Goal: Task Accomplishment & Management: Manage account settings

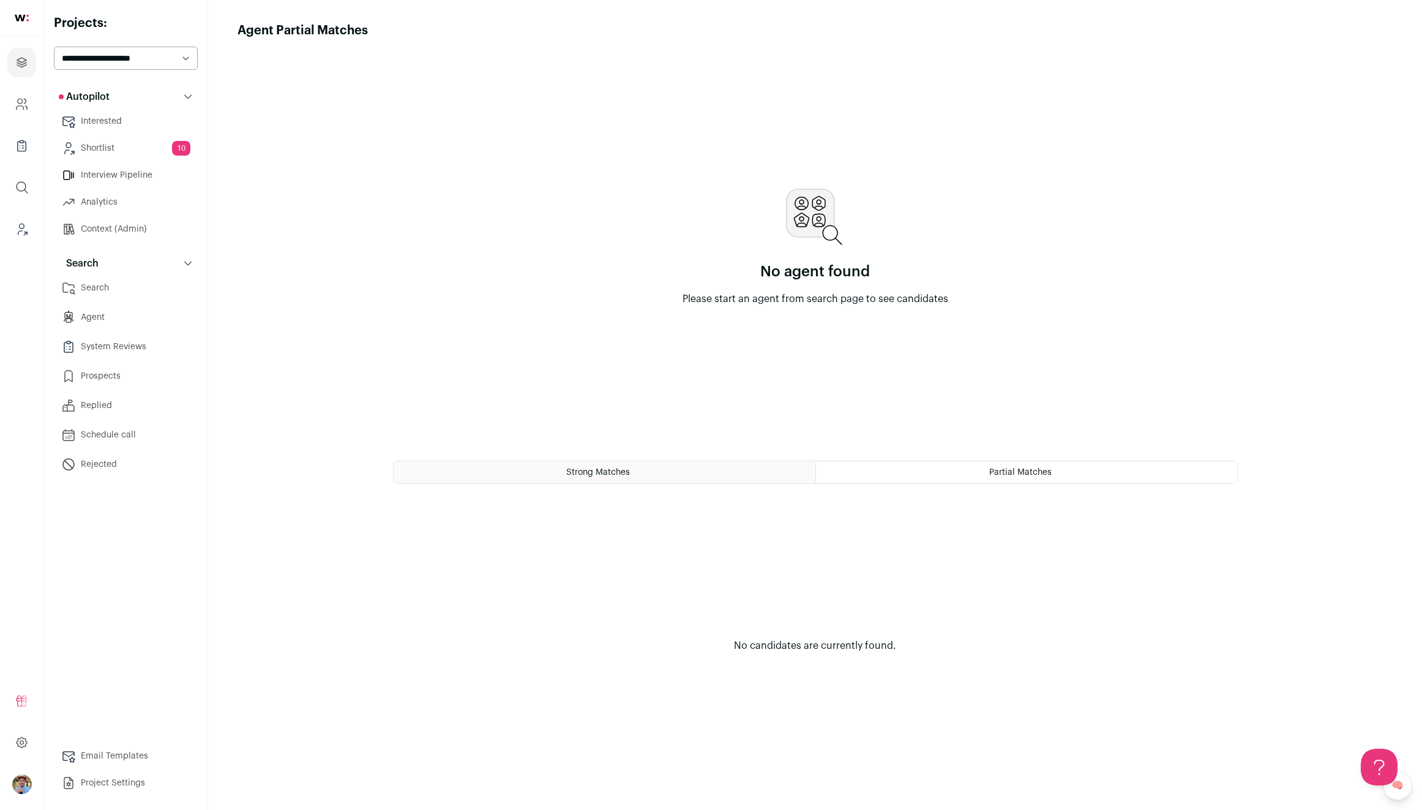
click at [117, 173] on link "Interview Pipeline" at bounding box center [126, 175] width 144 height 24
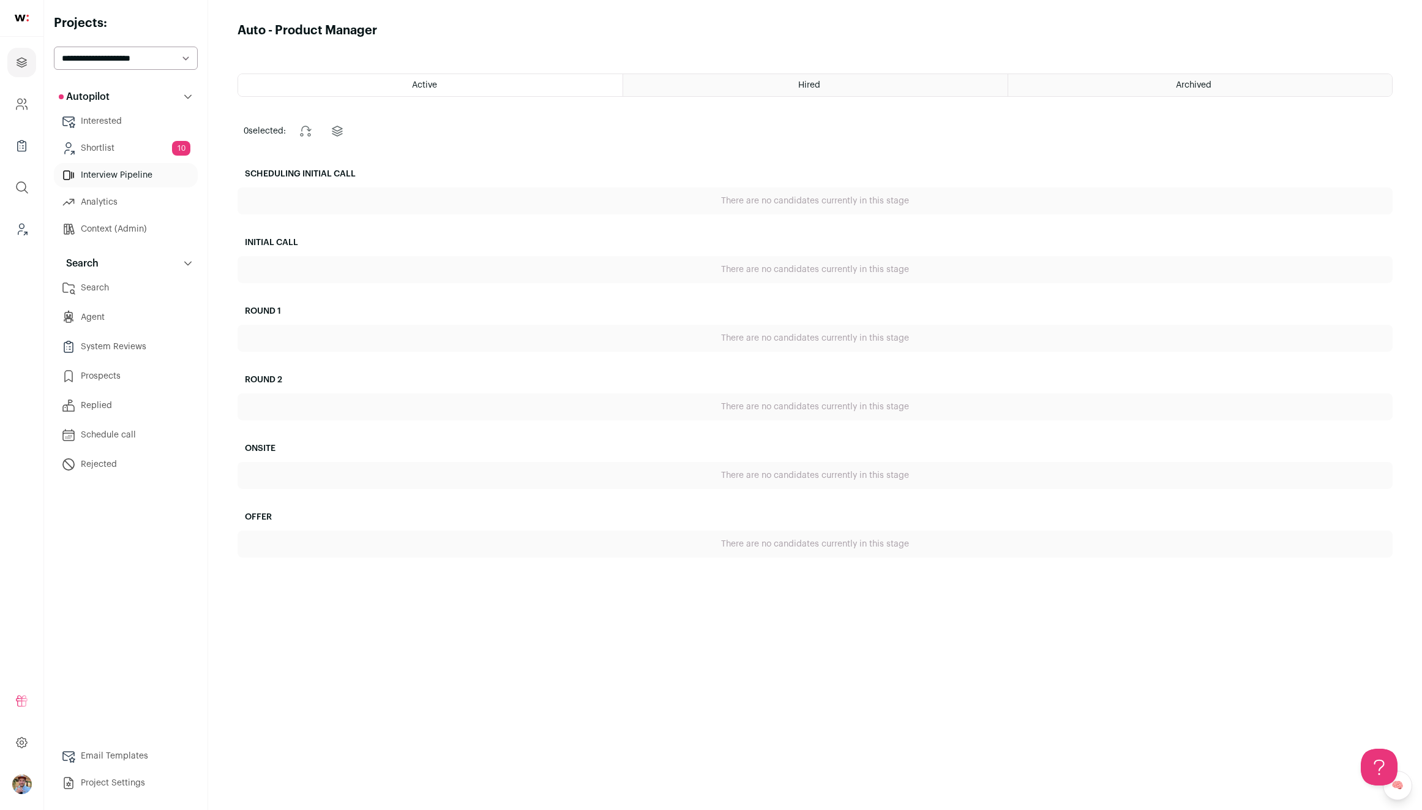
click at [116, 127] on link "Interested" at bounding box center [126, 121] width 144 height 24
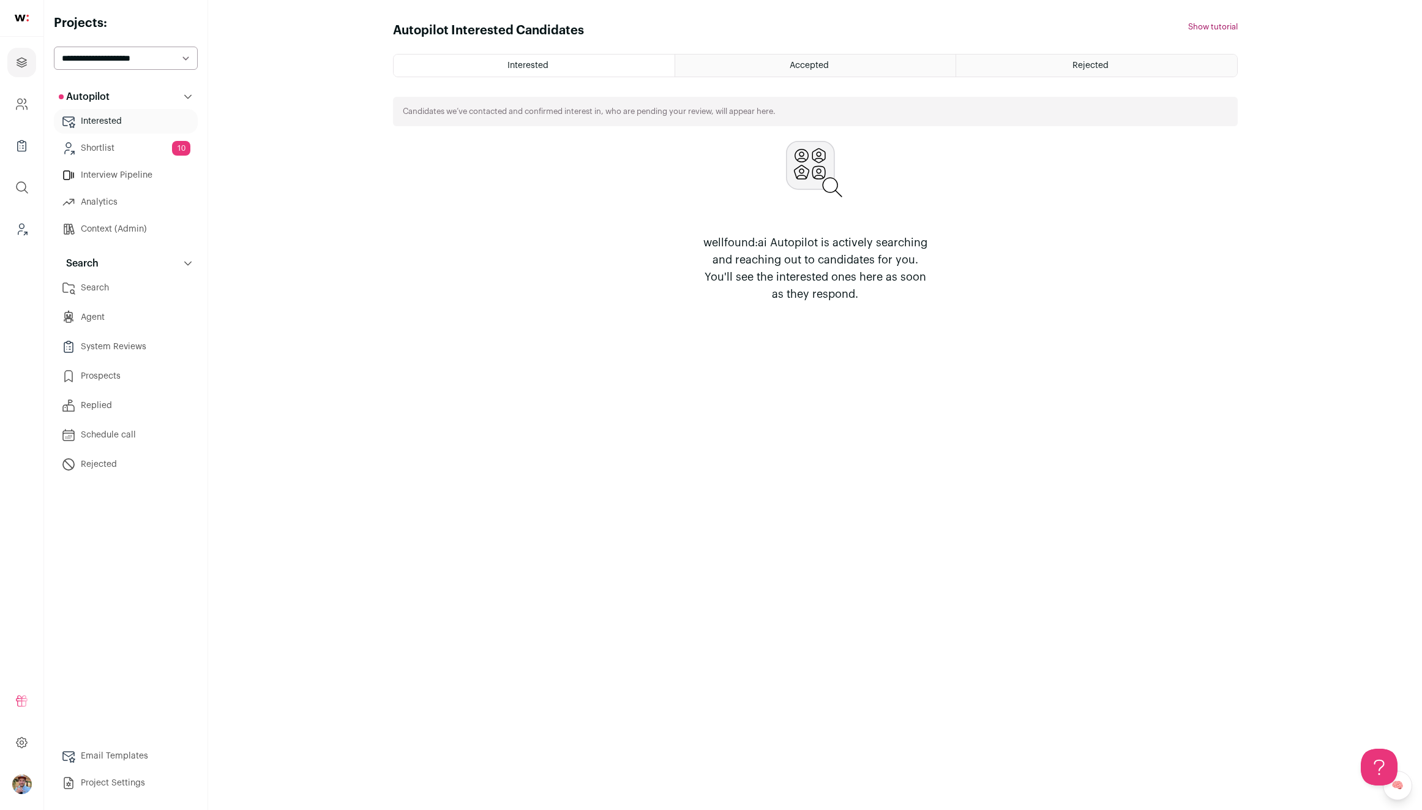
click at [122, 221] on link "Context (Admin)" at bounding box center [126, 229] width 144 height 24
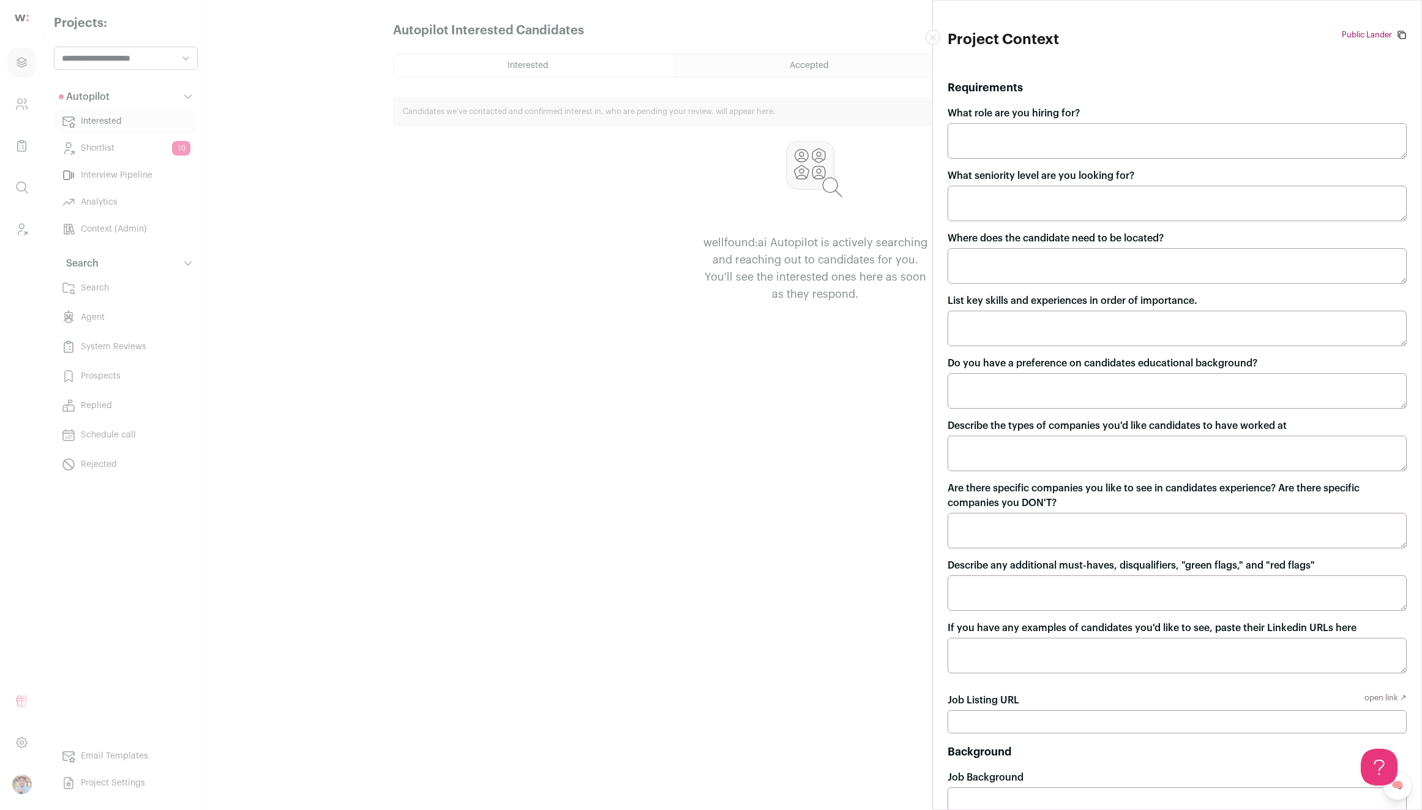
click at [122, 203] on div "Project Context Public Lander https://cloud.wellfound.com/p/wellfound/auto-prod…" at bounding box center [711, 405] width 1422 height 810
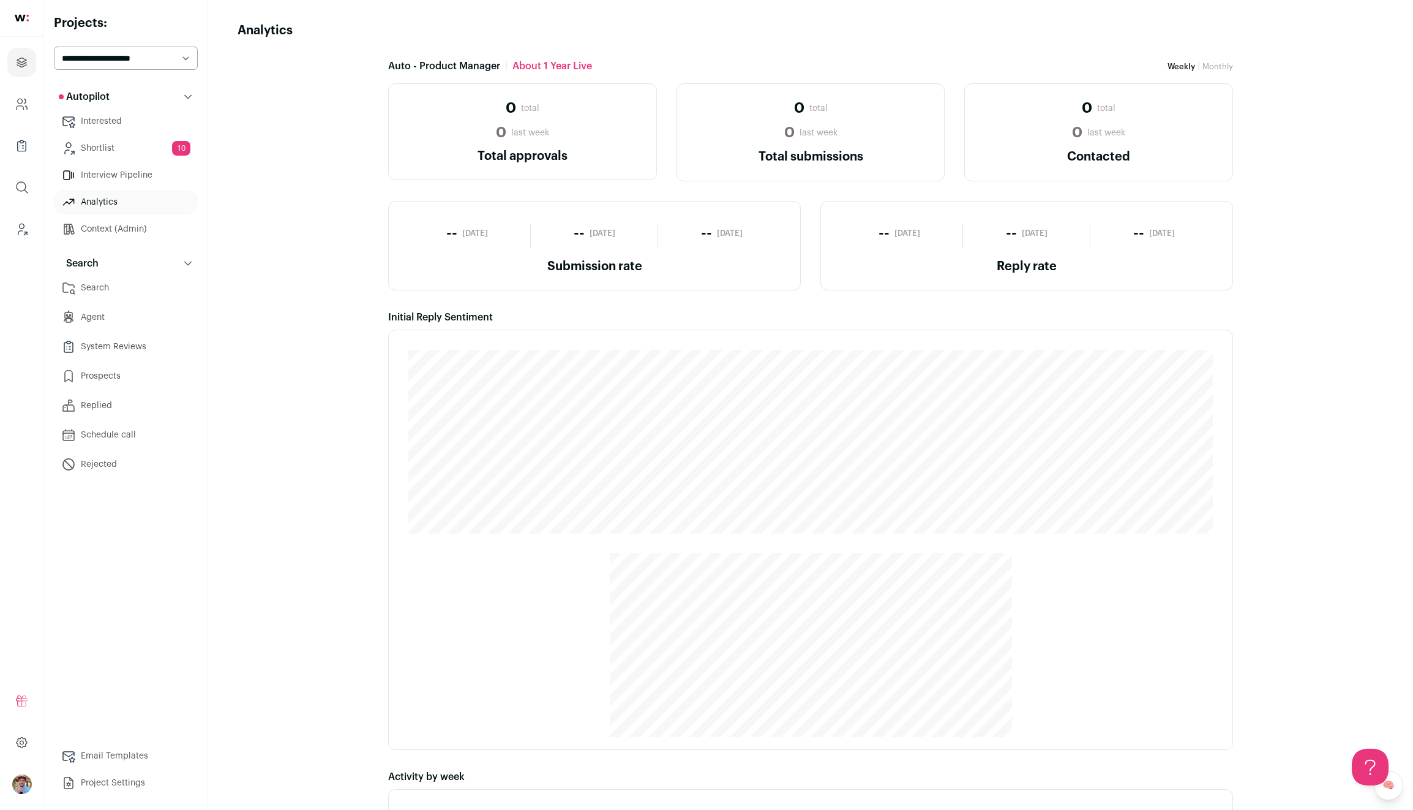
click at [97, 315] on link "Agent" at bounding box center [126, 317] width 144 height 24
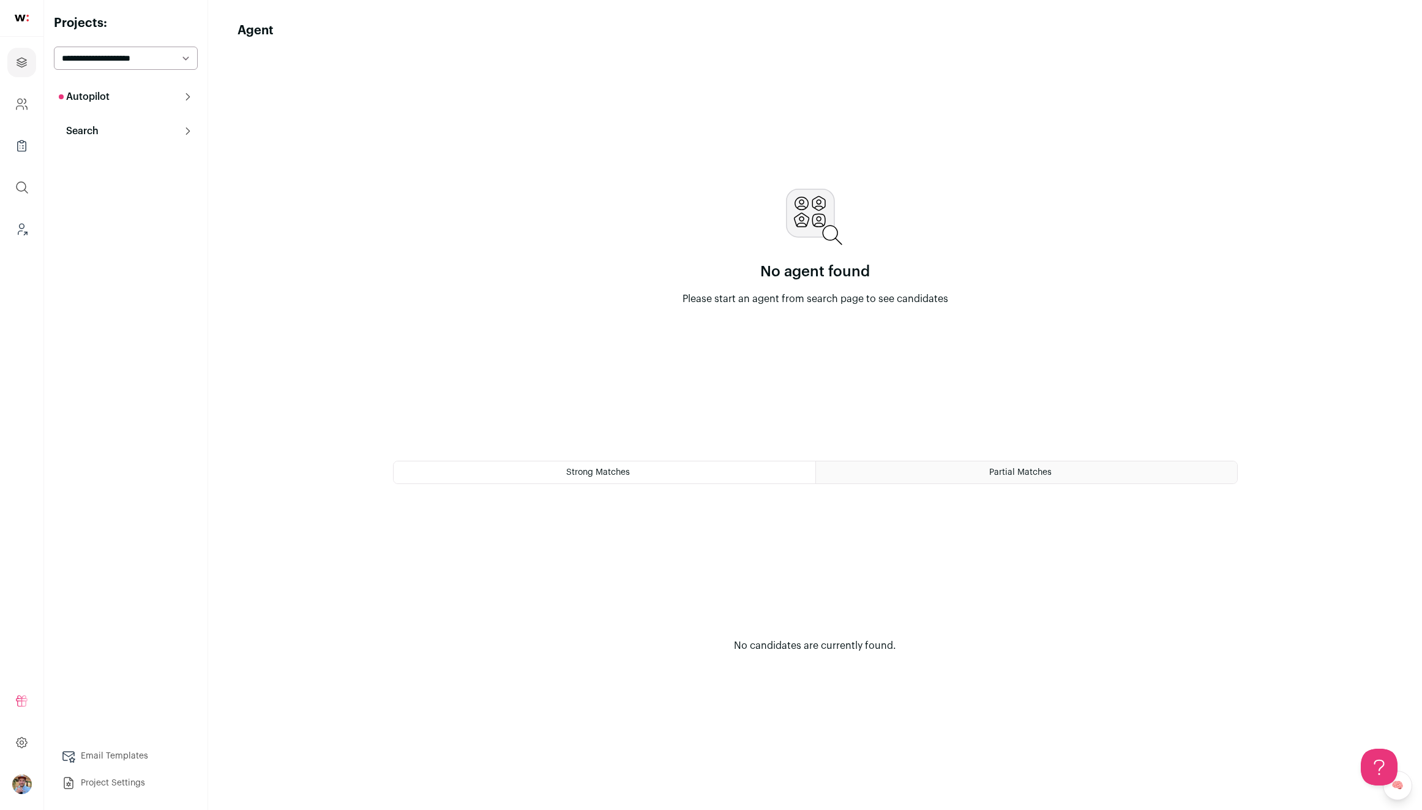
click at [146, 99] on button "Autopilot" at bounding box center [126, 97] width 144 height 24
click at [124, 148] on link "Shortlist 10" at bounding box center [126, 148] width 144 height 24
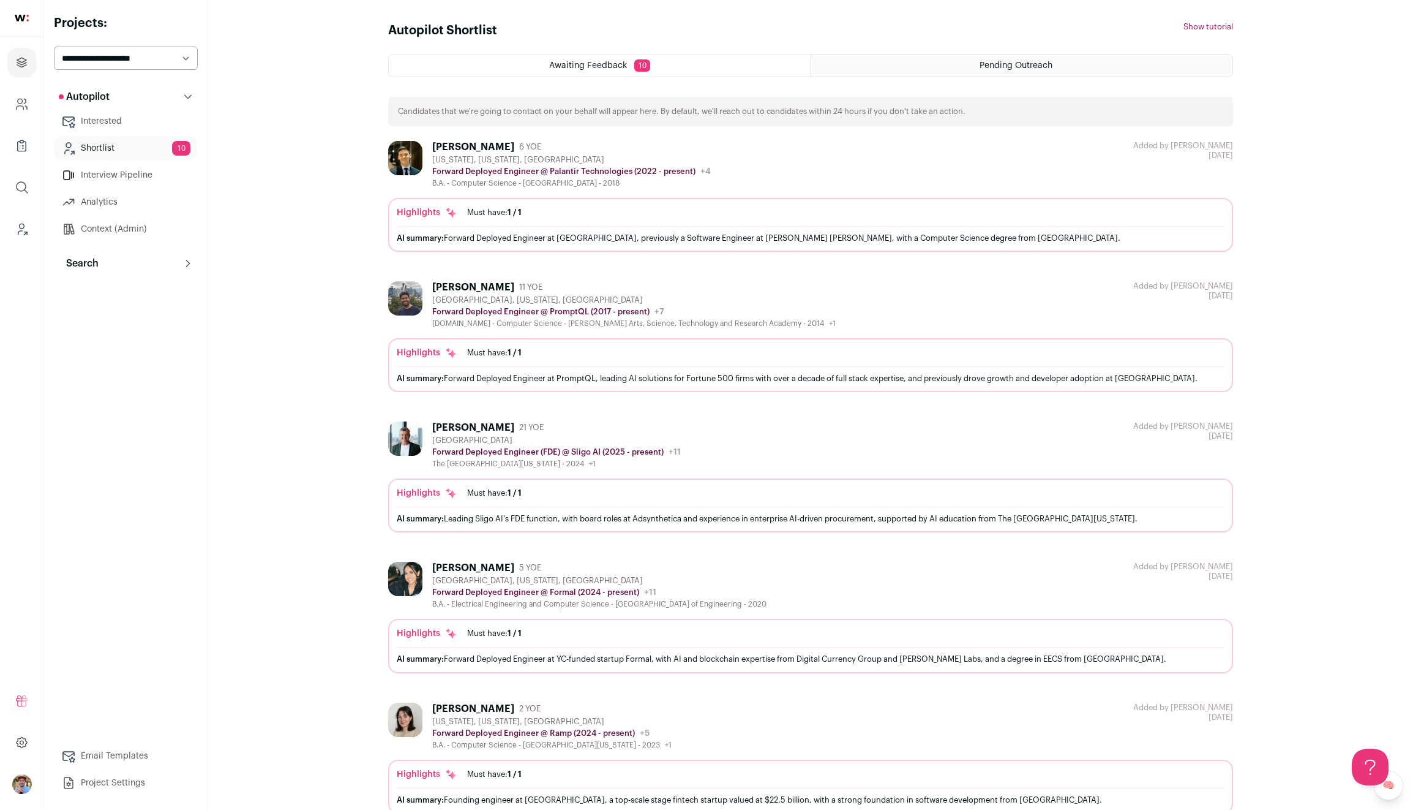
click at [108, 203] on link "Analytics" at bounding box center [126, 202] width 144 height 24
click at [118, 252] on button "Search" at bounding box center [126, 263] width 144 height 24
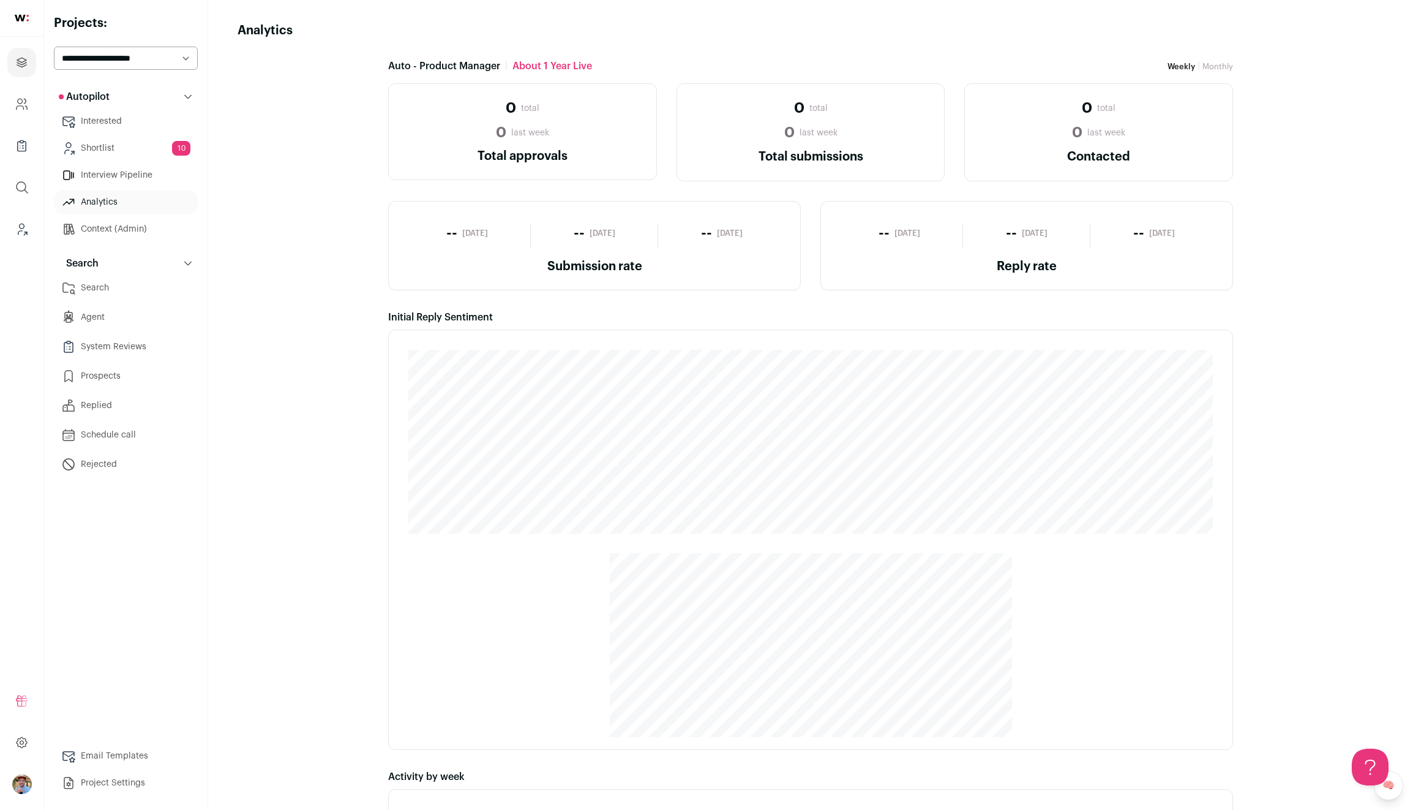
click at [122, 338] on link "System Reviews" at bounding box center [126, 346] width 144 height 24
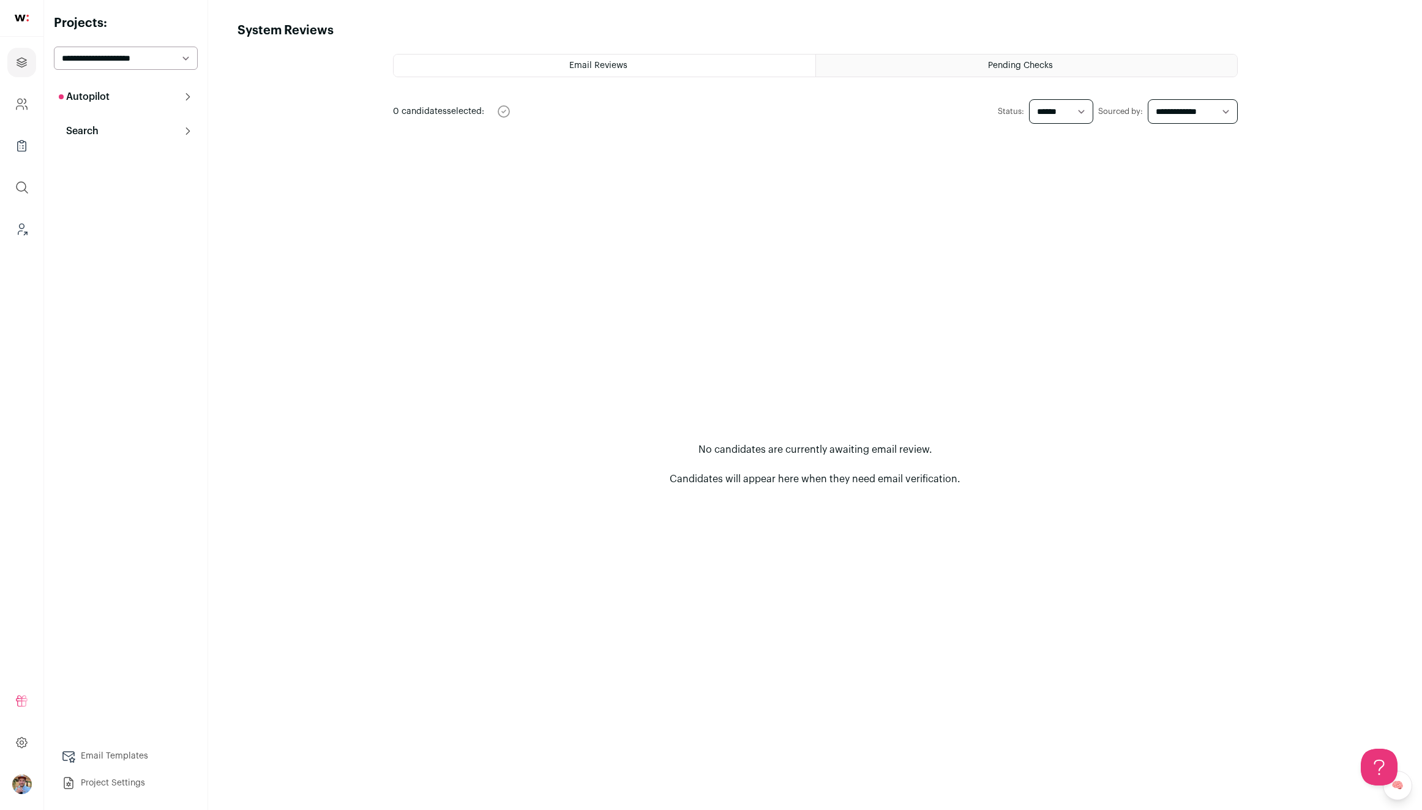
click at [96, 123] on button "Search" at bounding box center [126, 131] width 144 height 24
click at [103, 297] on link "Schedule call" at bounding box center [126, 302] width 144 height 24
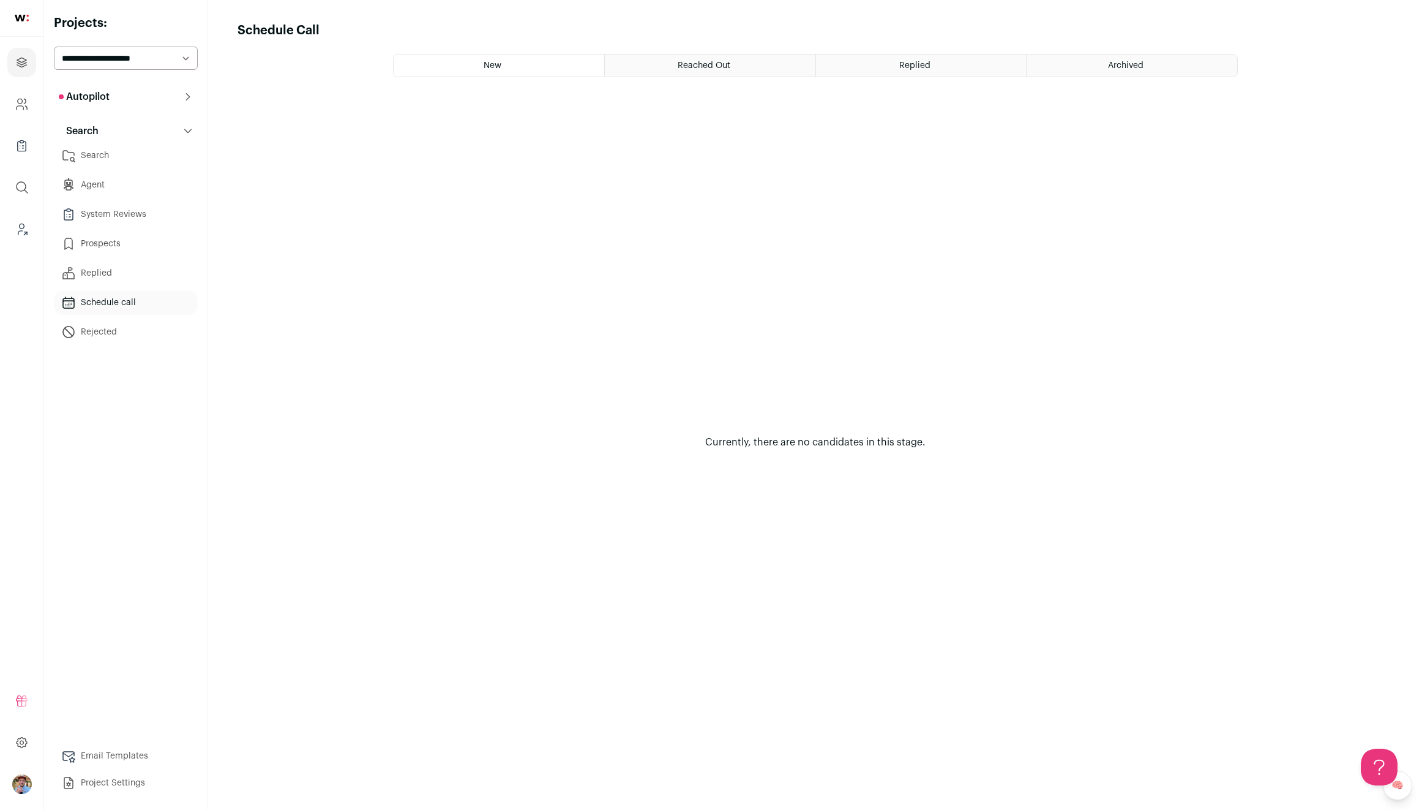
click at [96, 239] on link "Prospects" at bounding box center [126, 243] width 144 height 24
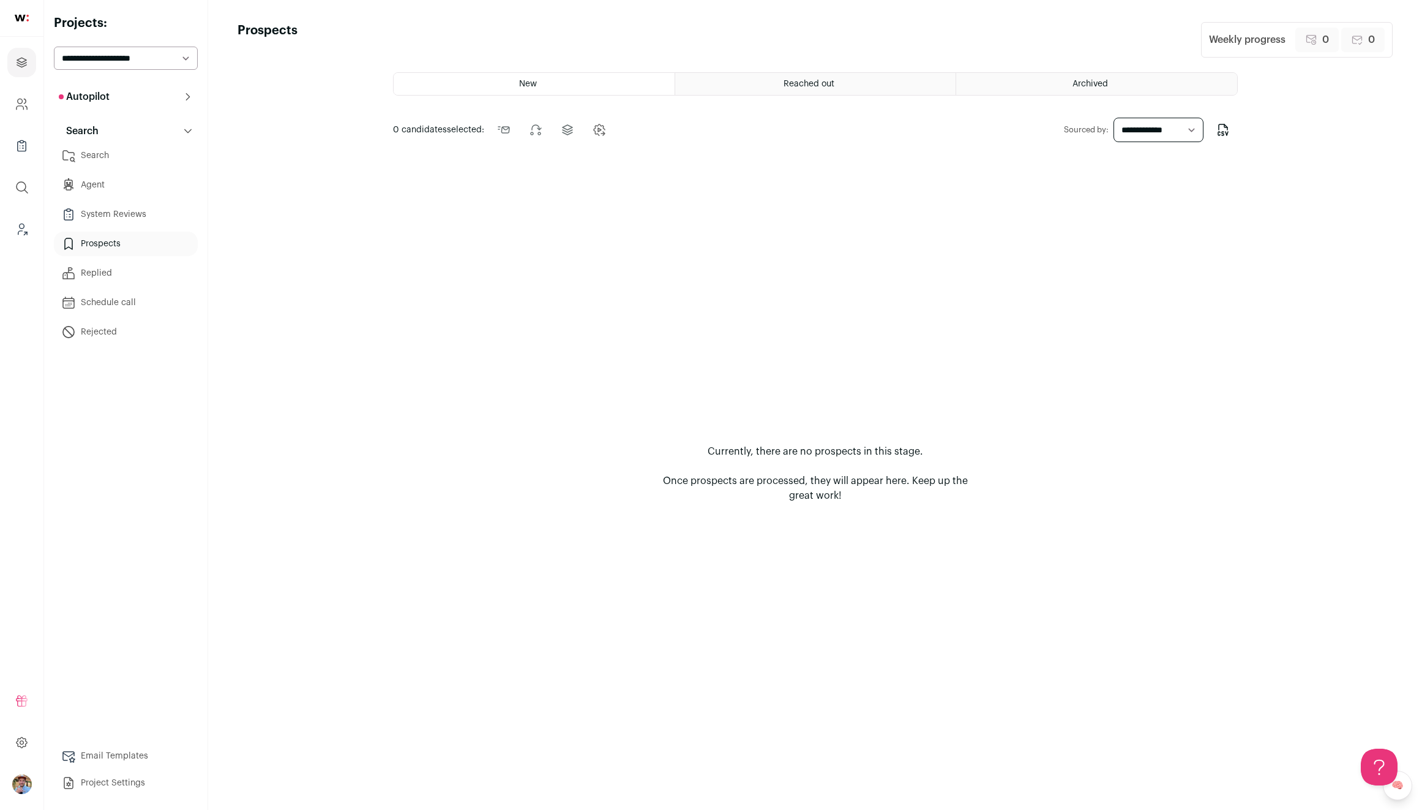
click at [785, 81] on span "Reached out" at bounding box center [809, 84] width 51 height 9
click at [18, 63] on icon "Projects" at bounding box center [21, 62] width 9 height 9
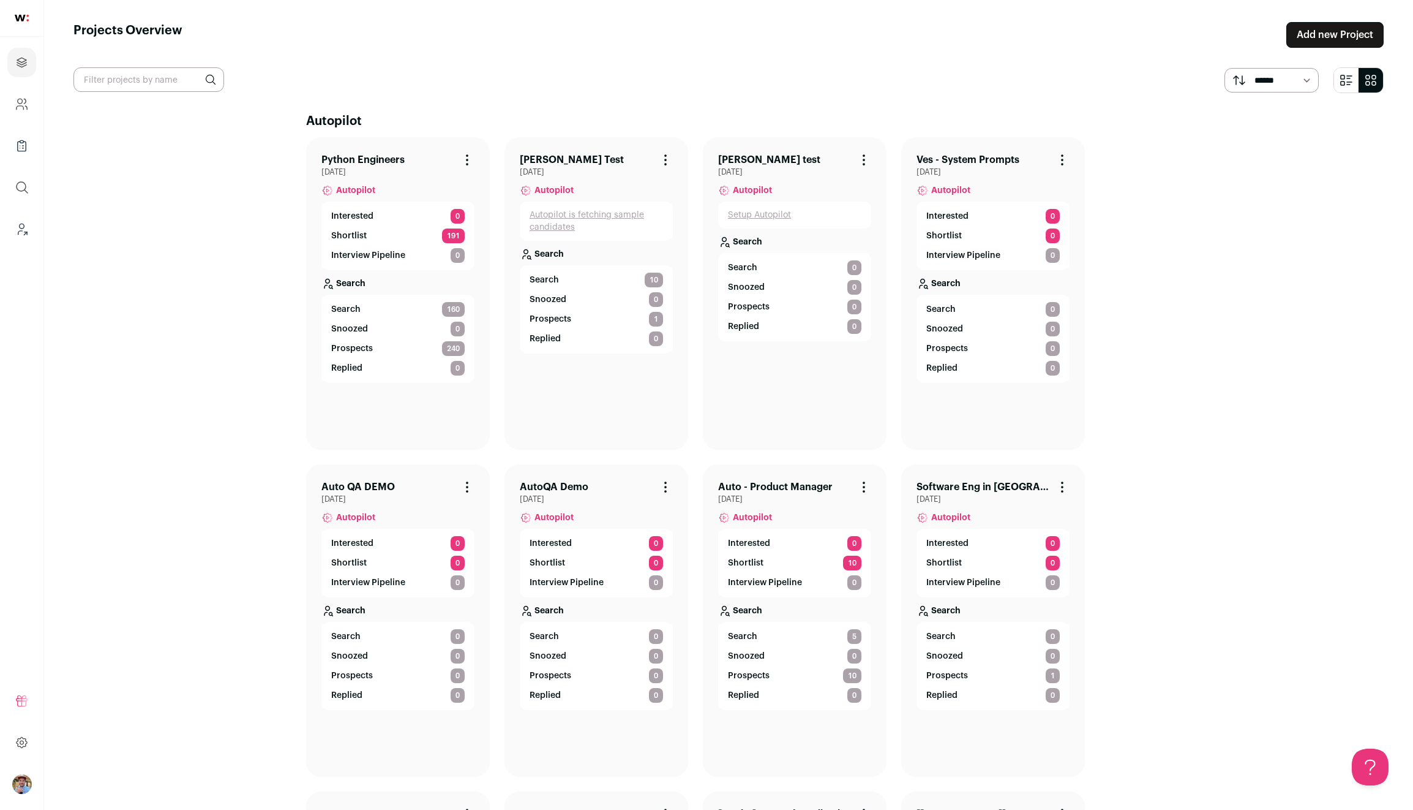
click at [365, 156] on link "Python Engineers" at bounding box center [362, 159] width 83 height 15
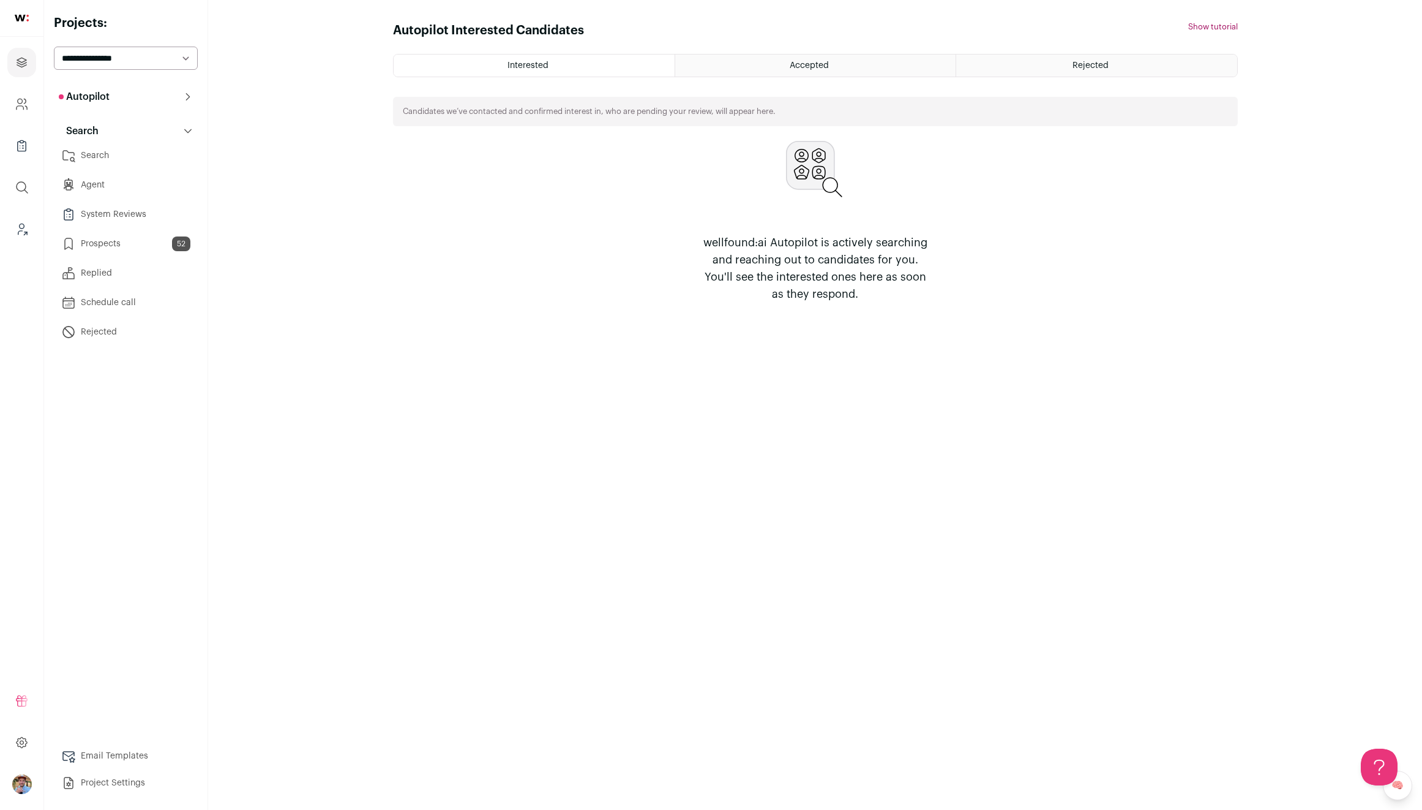
click at [115, 242] on link "Prospects 52" at bounding box center [126, 243] width 144 height 24
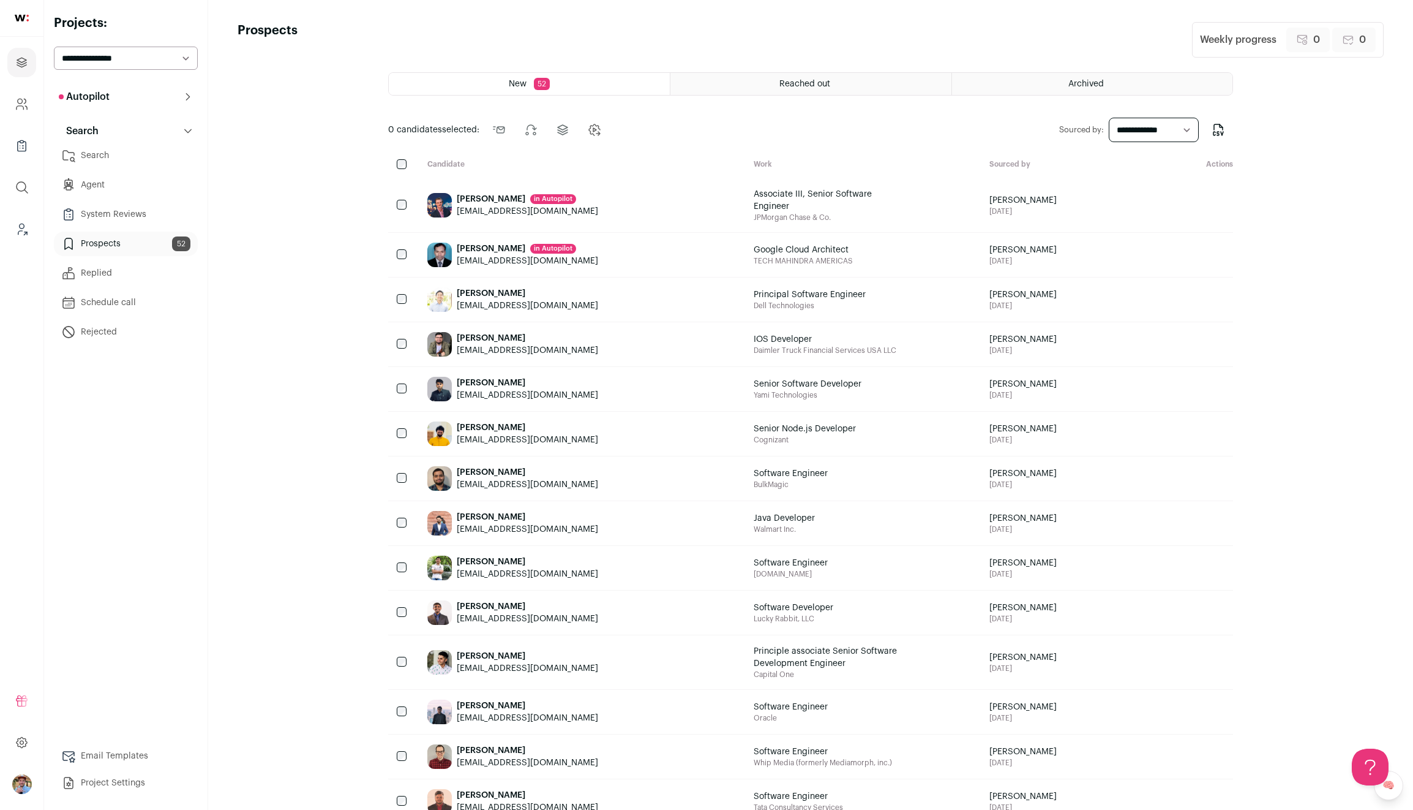
click at [530, 203] on div "in Autopilot" at bounding box center [553, 199] width 46 height 10
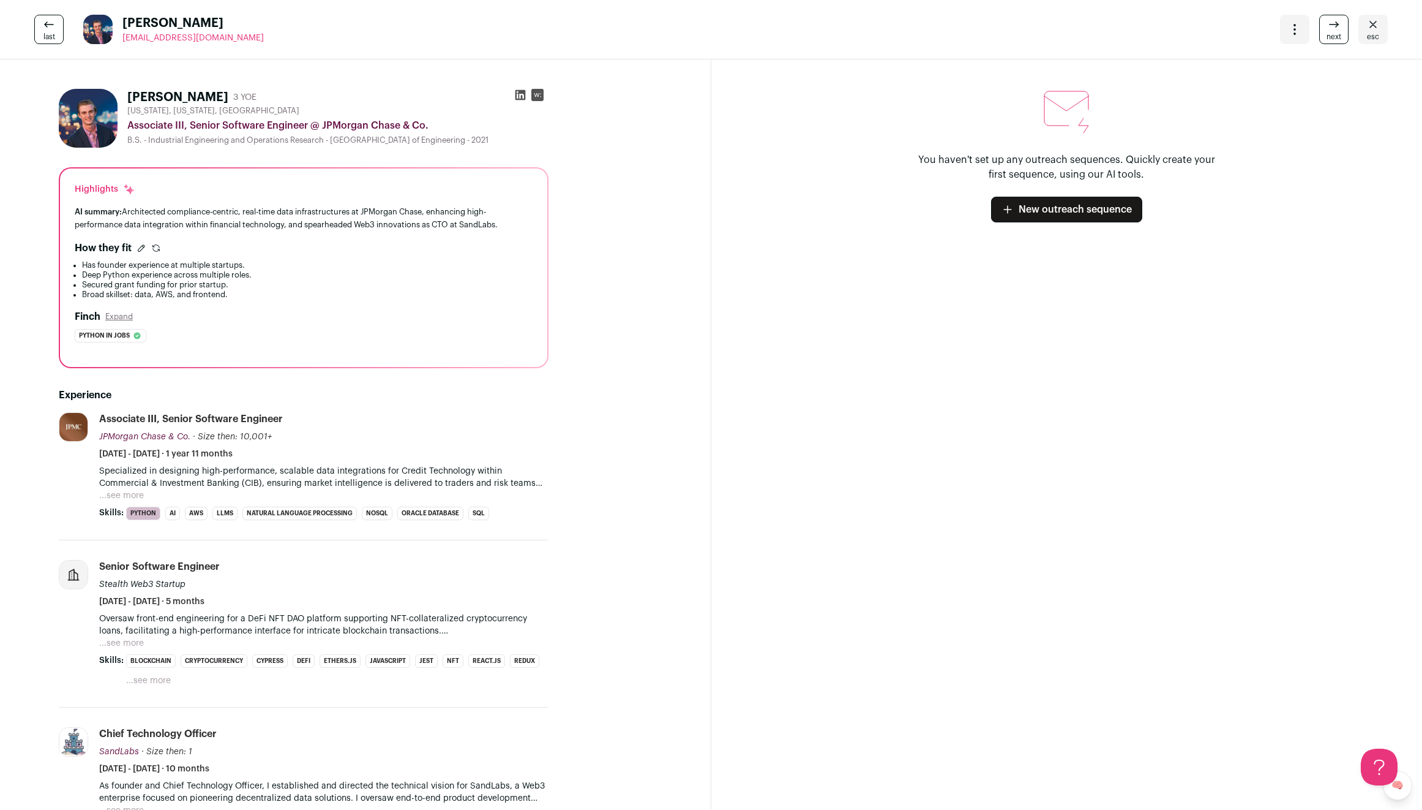
click at [1367, 33] on span "esc" at bounding box center [1373, 37] width 12 height 10
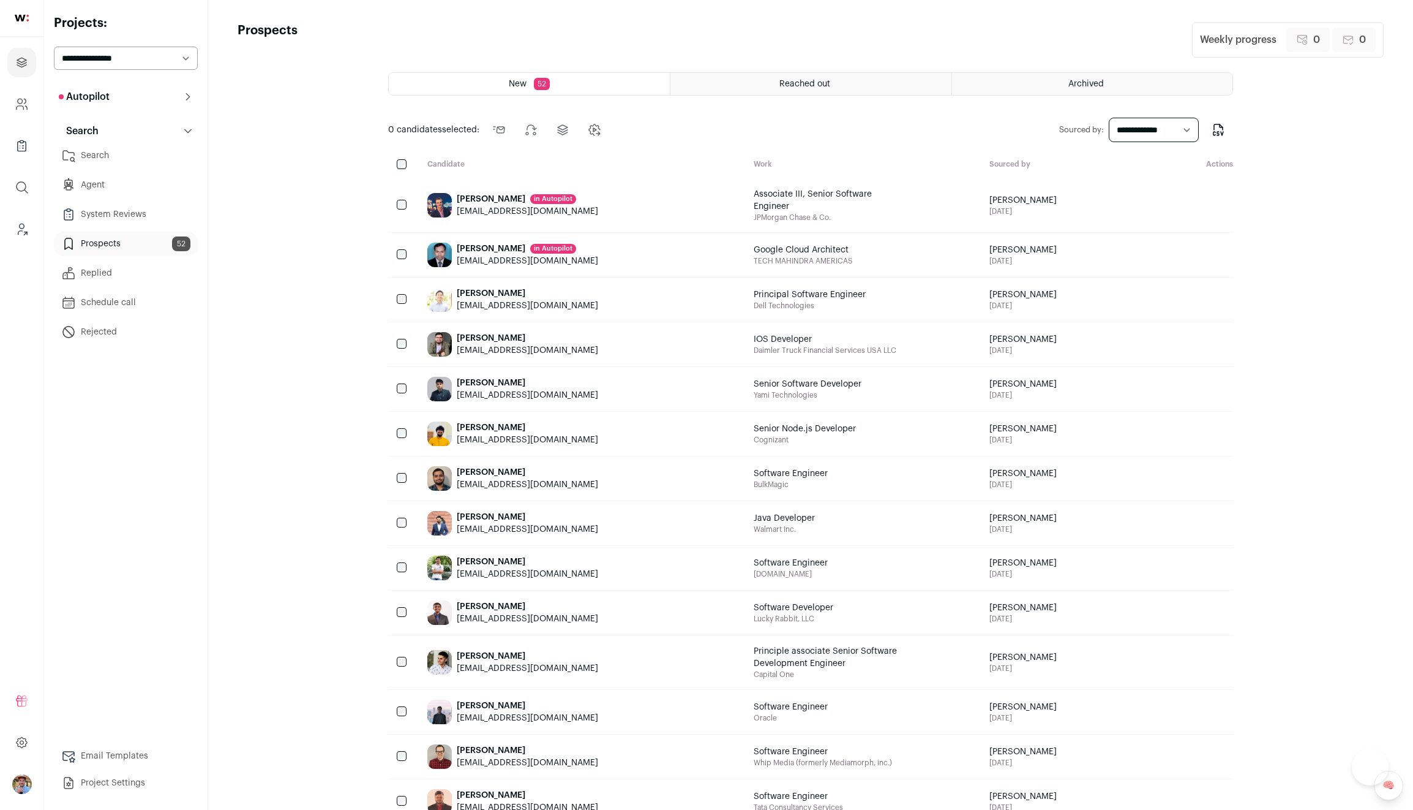
click at [1364, 33] on html "Projects Company and ATS Settings Company Lists (Experimental) Global Search Le…" at bounding box center [706, 703] width 1413 height 1406
click at [108, 192] on link "Agent" at bounding box center [126, 185] width 144 height 24
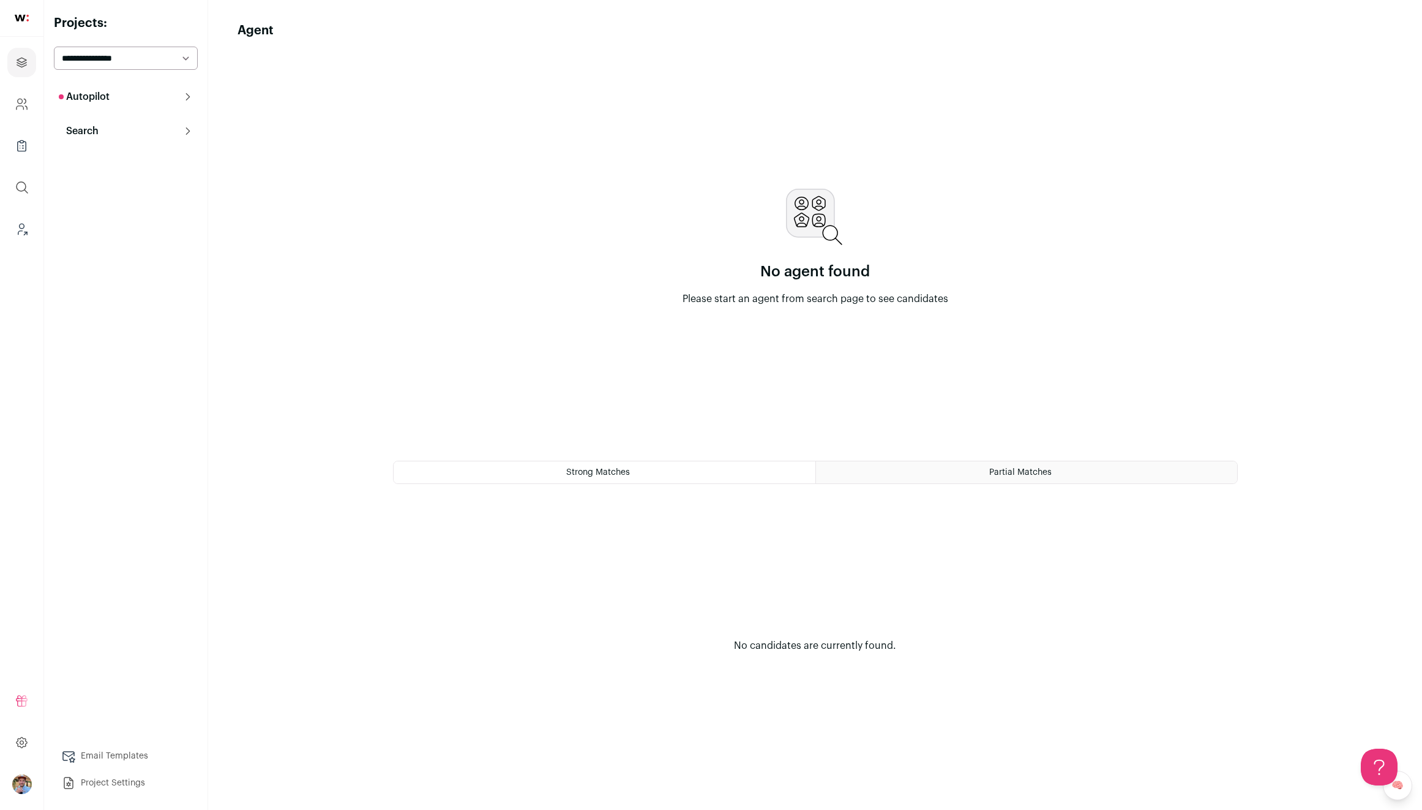
click at [748, 475] on div "Strong Matches" at bounding box center [605, 472] width 422 height 22
click at [845, 470] on div "Partial Matches" at bounding box center [1026, 472] width 421 height 22
click at [138, 91] on button "Autopilot" at bounding box center [126, 97] width 144 height 24
click at [145, 145] on link "Shortlist 6" at bounding box center [126, 148] width 144 height 24
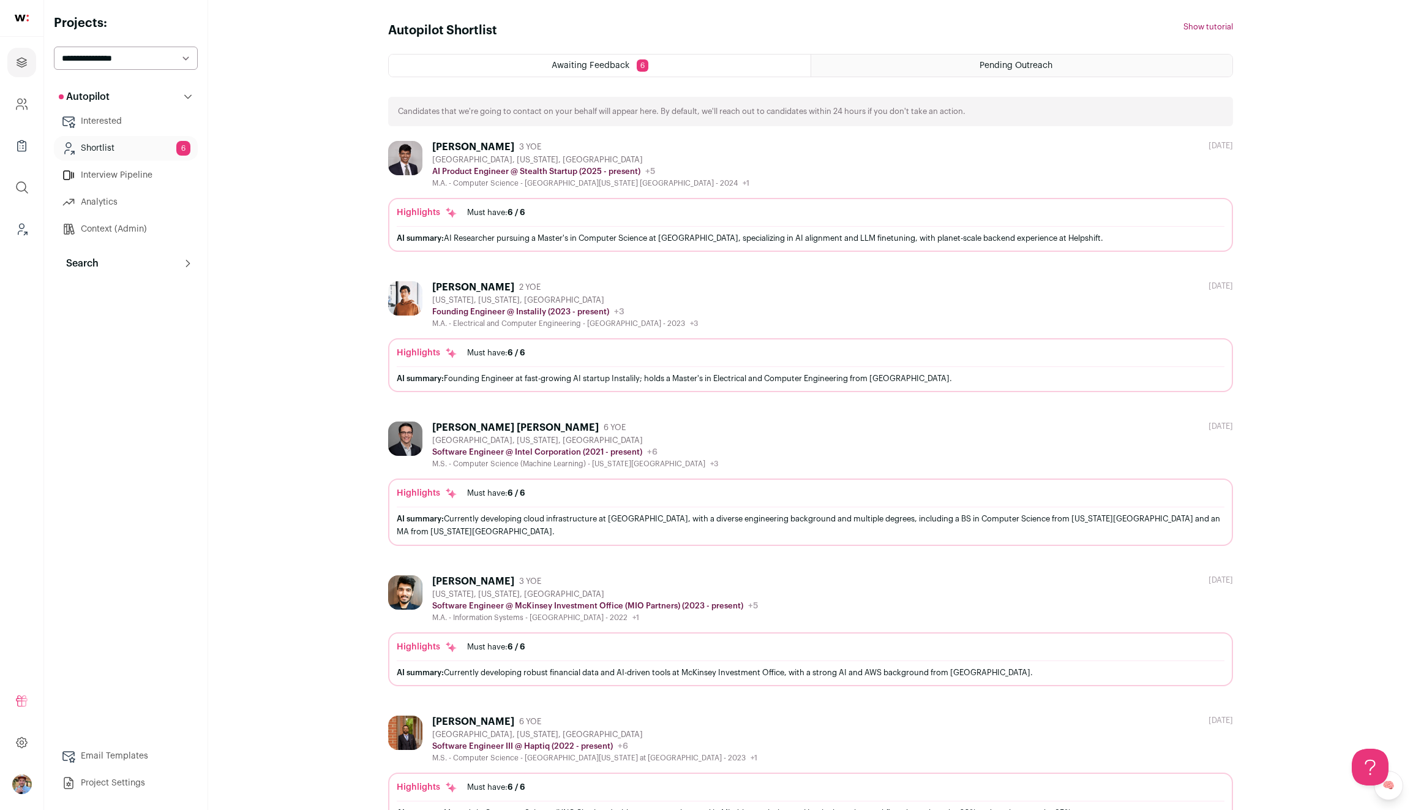
click at [96, 116] on link "Interested" at bounding box center [126, 121] width 144 height 24
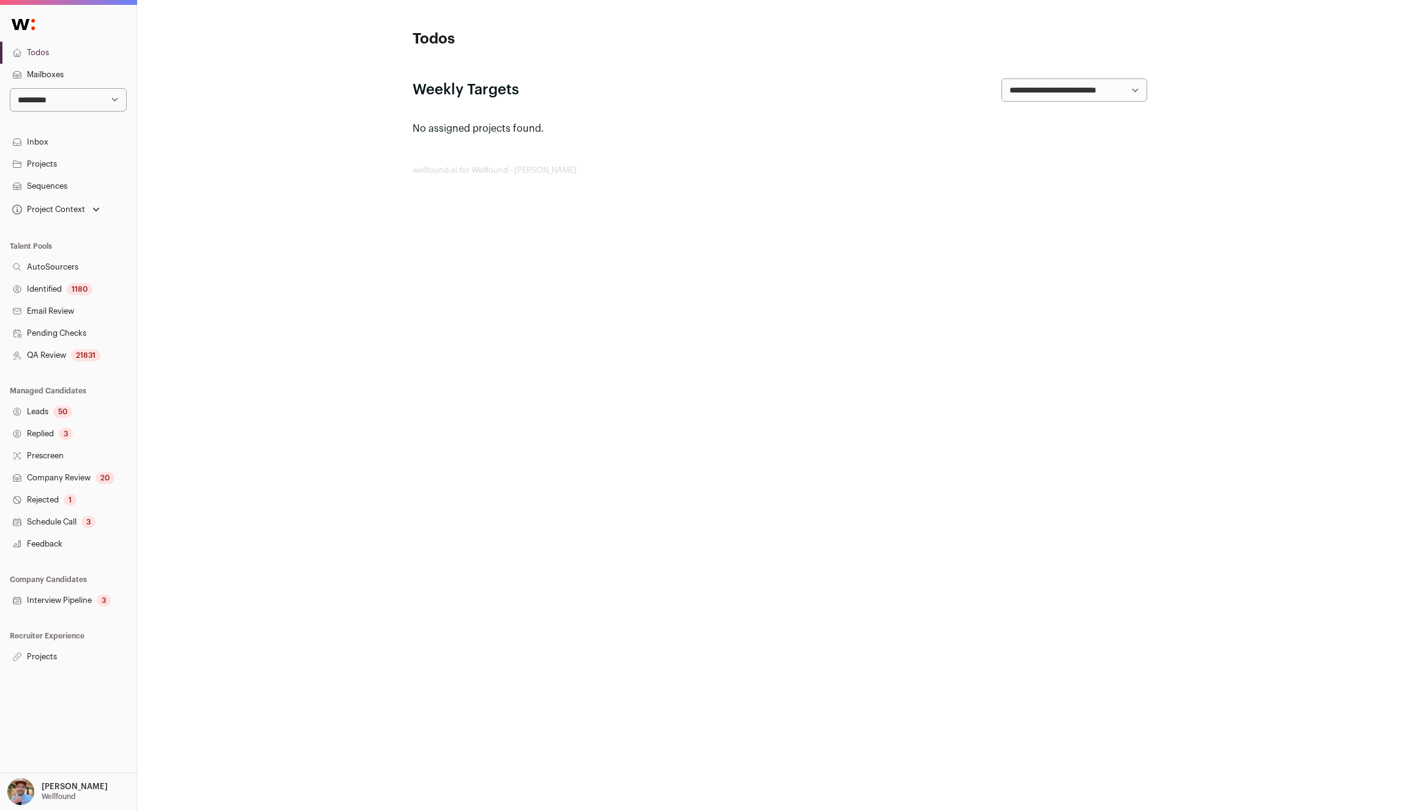
click at [40, 99] on select "**********" at bounding box center [68, 99] width 117 height 23
select select "*"
click at [10, 88] on select "**********" at bounding box center [68, 99] width 117 height 23
click at [29, 652] on link "Projects" at bounding box center [68, 656] width 137 height 22
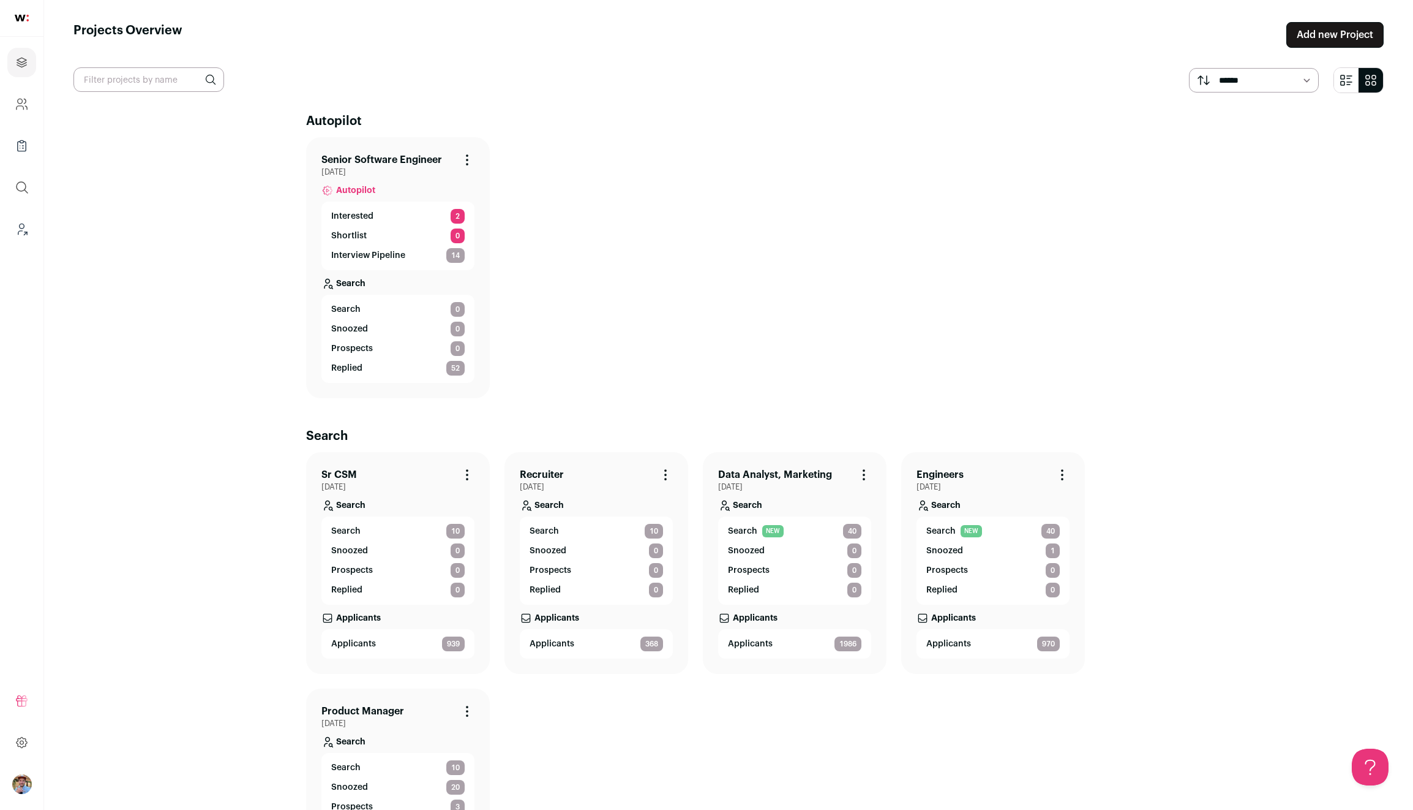
click at [366, 158] on link "Senior Software Engineer" at bounding box center [381, 159] width 121 height 15
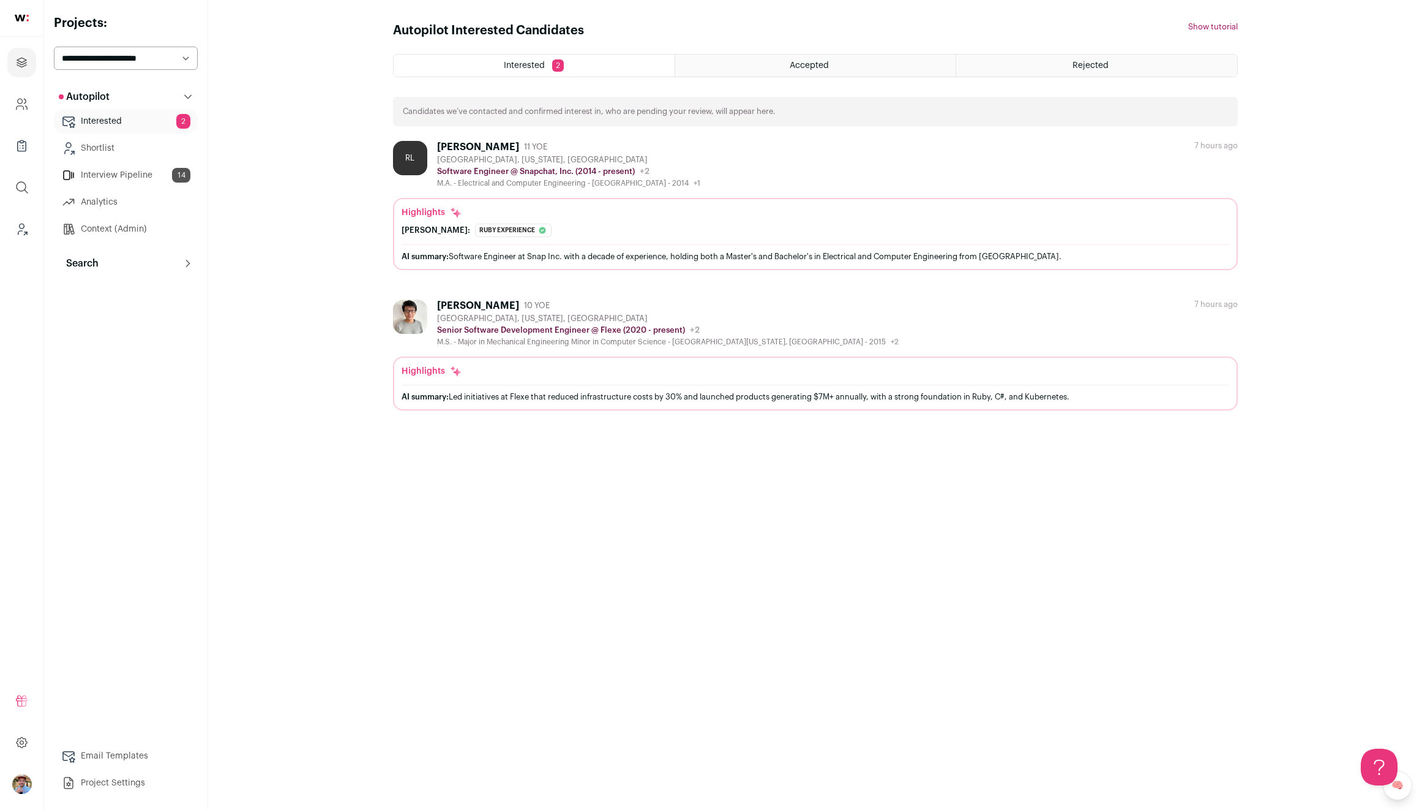
click at [124, 256] on button "Search" at bounding box center [126, 263] width 144 height 24
click at [116, 318] on link "Agent 198" at bounding box center [126, 317] width 144 height 24
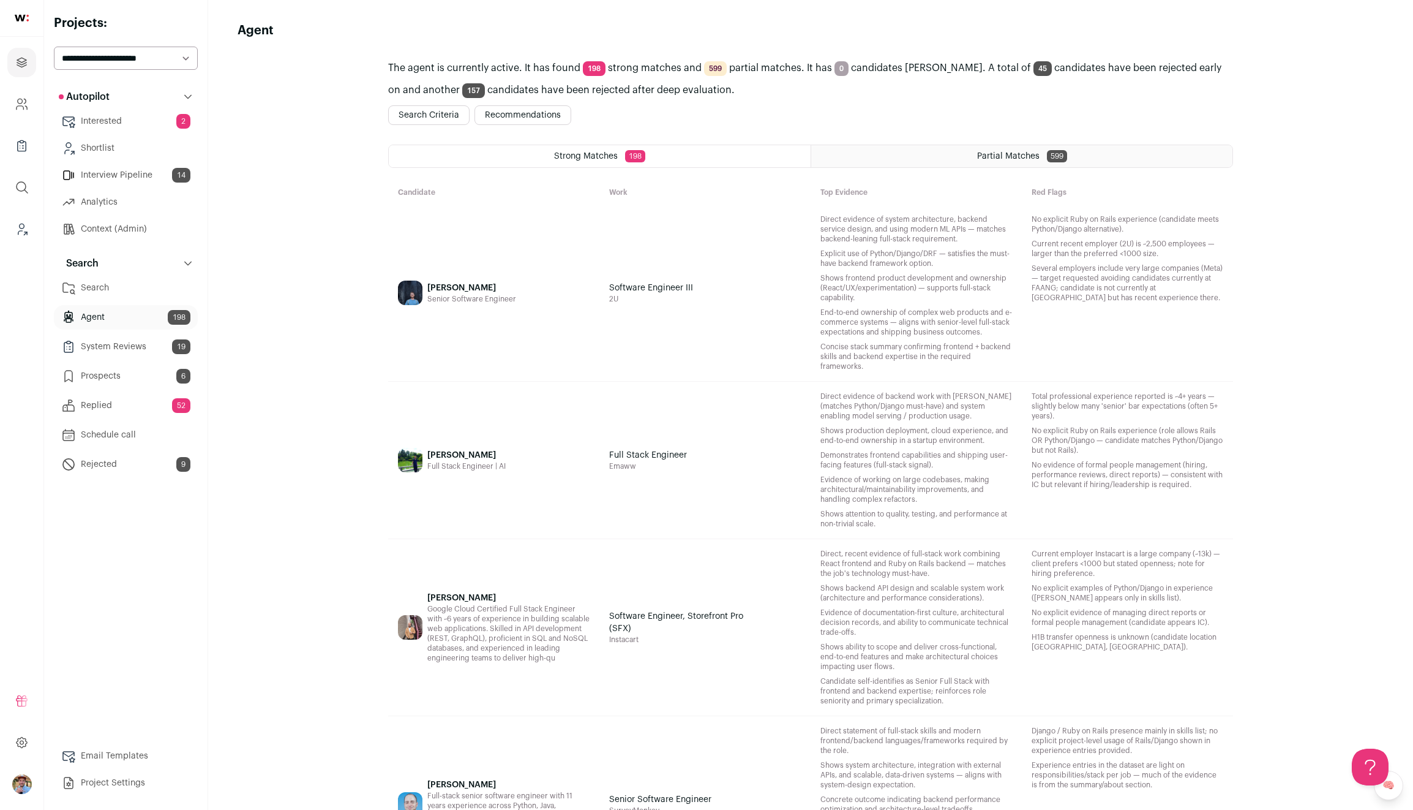
click at [98, 168] on link "Interview Pipeline 14" at bounding box center [126, 175] width 144 height 24
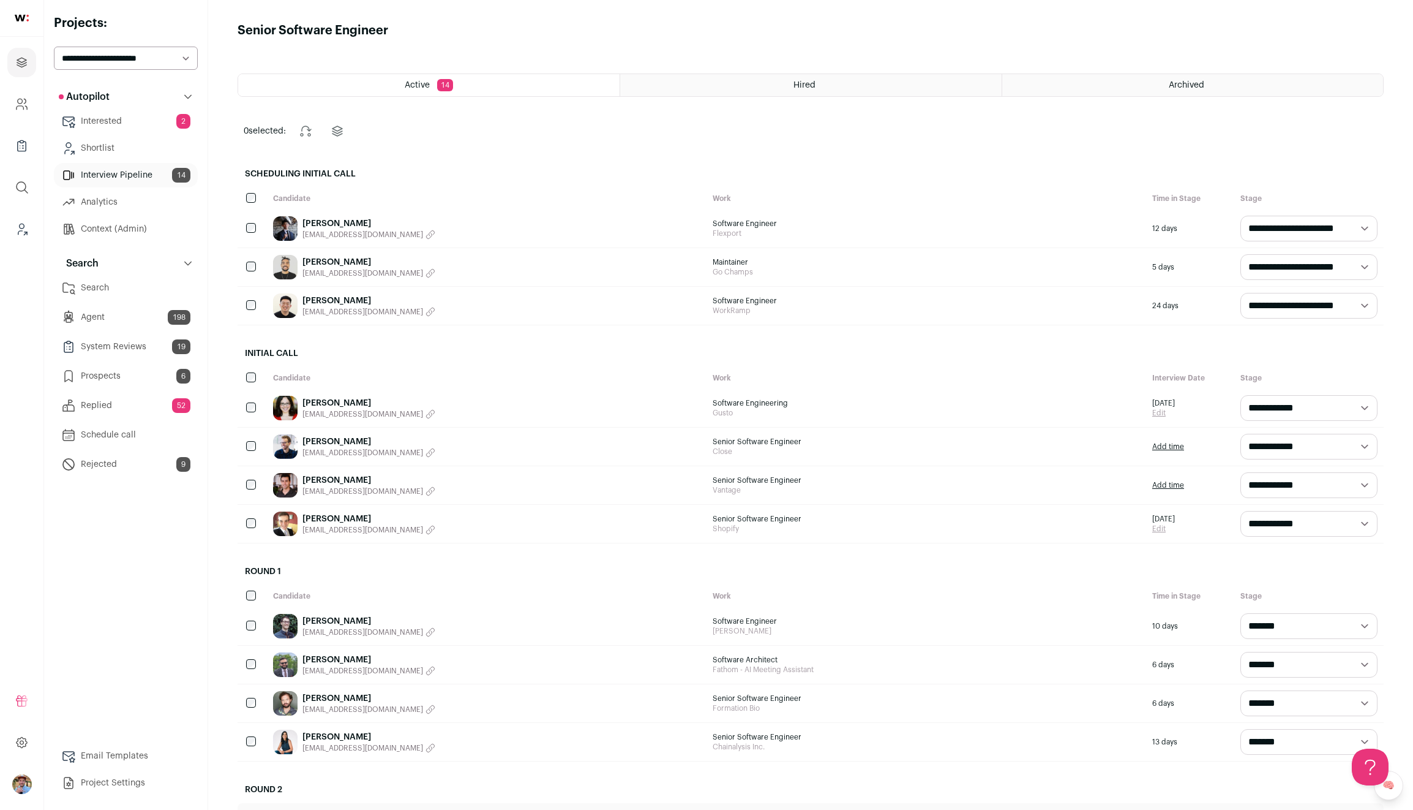
click at [104, 127] on link "Interested 2" at bounding box center [126, 121] width 144 height 24
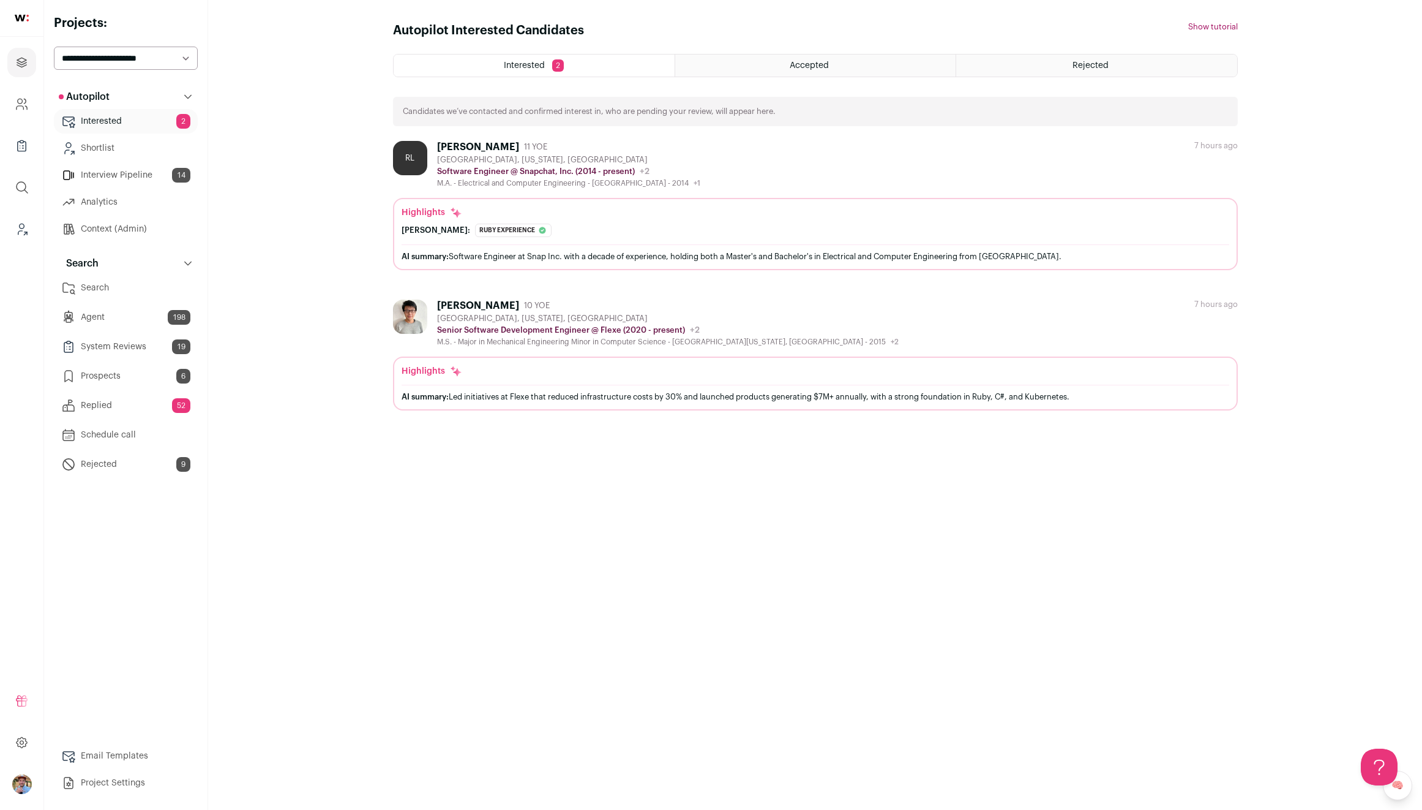
click at [110, 148] on link "Shortlist" at bounding box center [126, 148] width 144 height 24
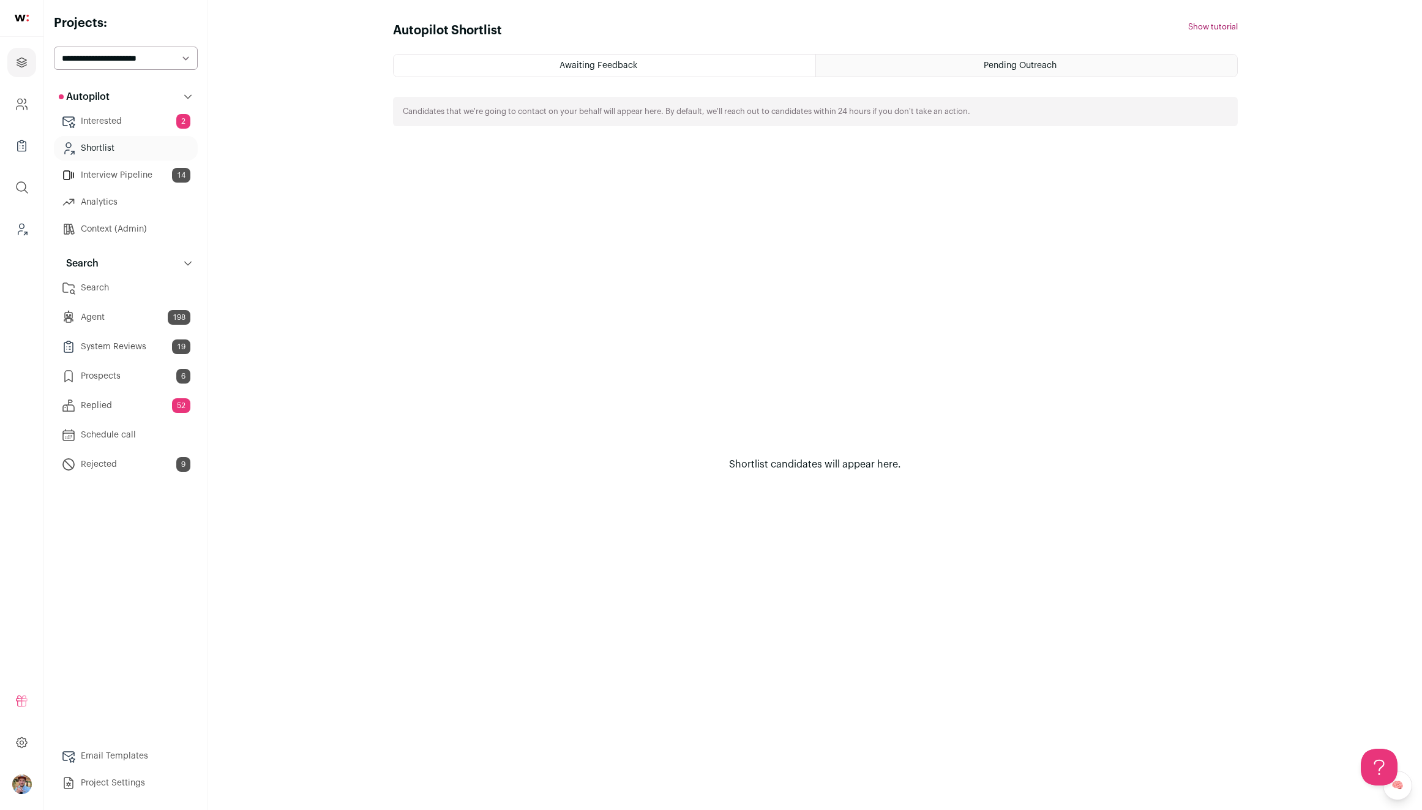
click at [115, 348] on link "System Reviews 19" at bounding box center [126, 346] width 144 height 24
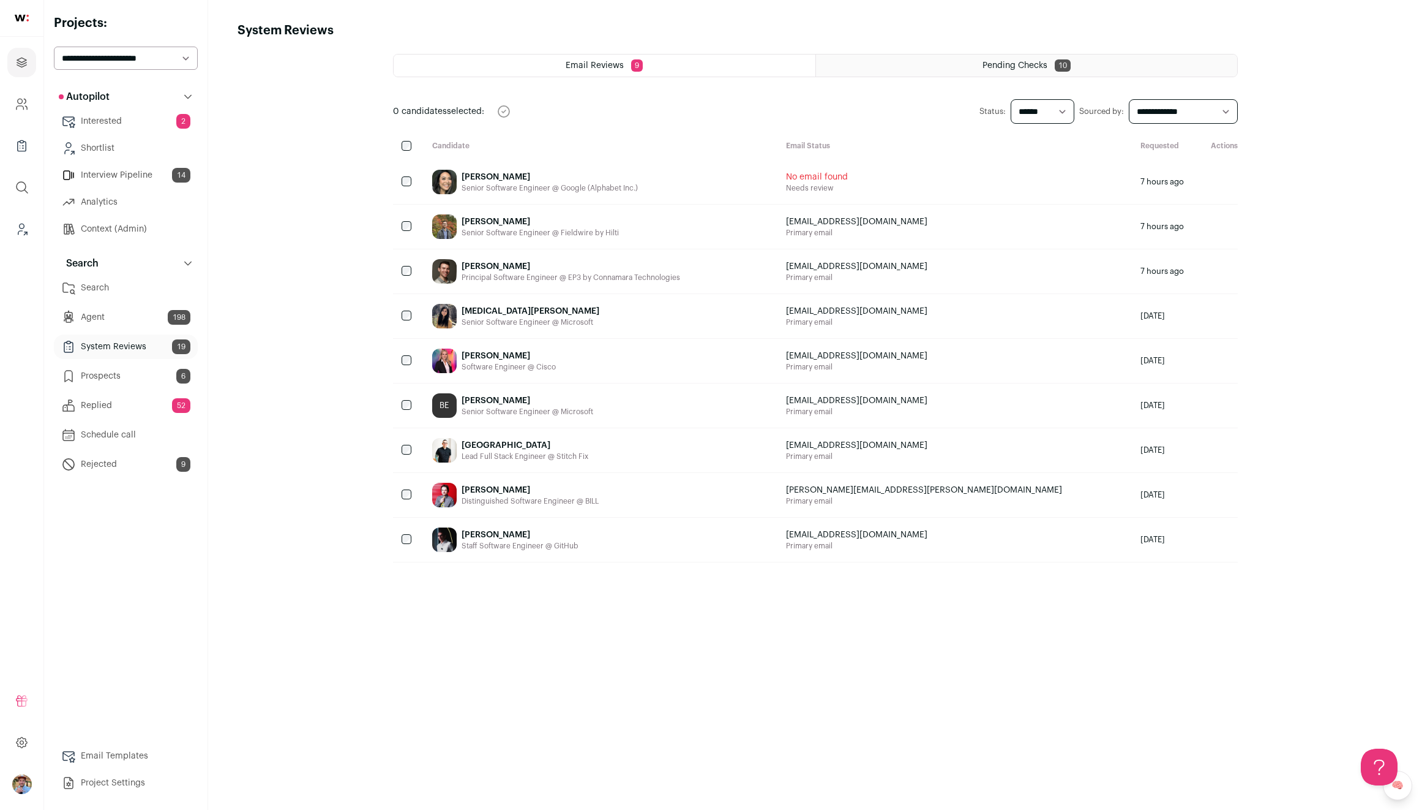
click at [119, 370] on link "Prospects 6" at bounding box center [126, 376] width 144 height 24
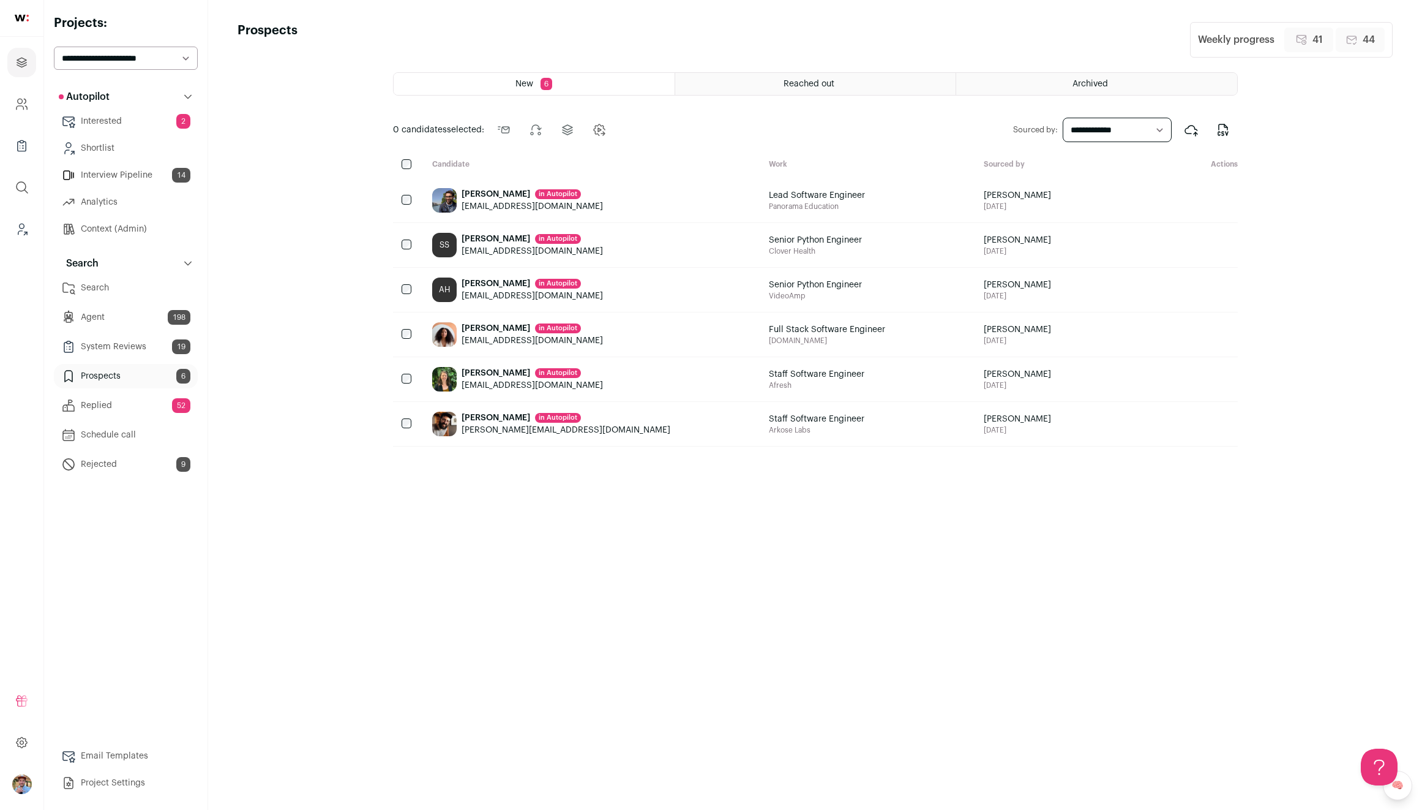
click at [138, 404] on link "Replied 52" at bounding box center [126, 405] width 144 height 24
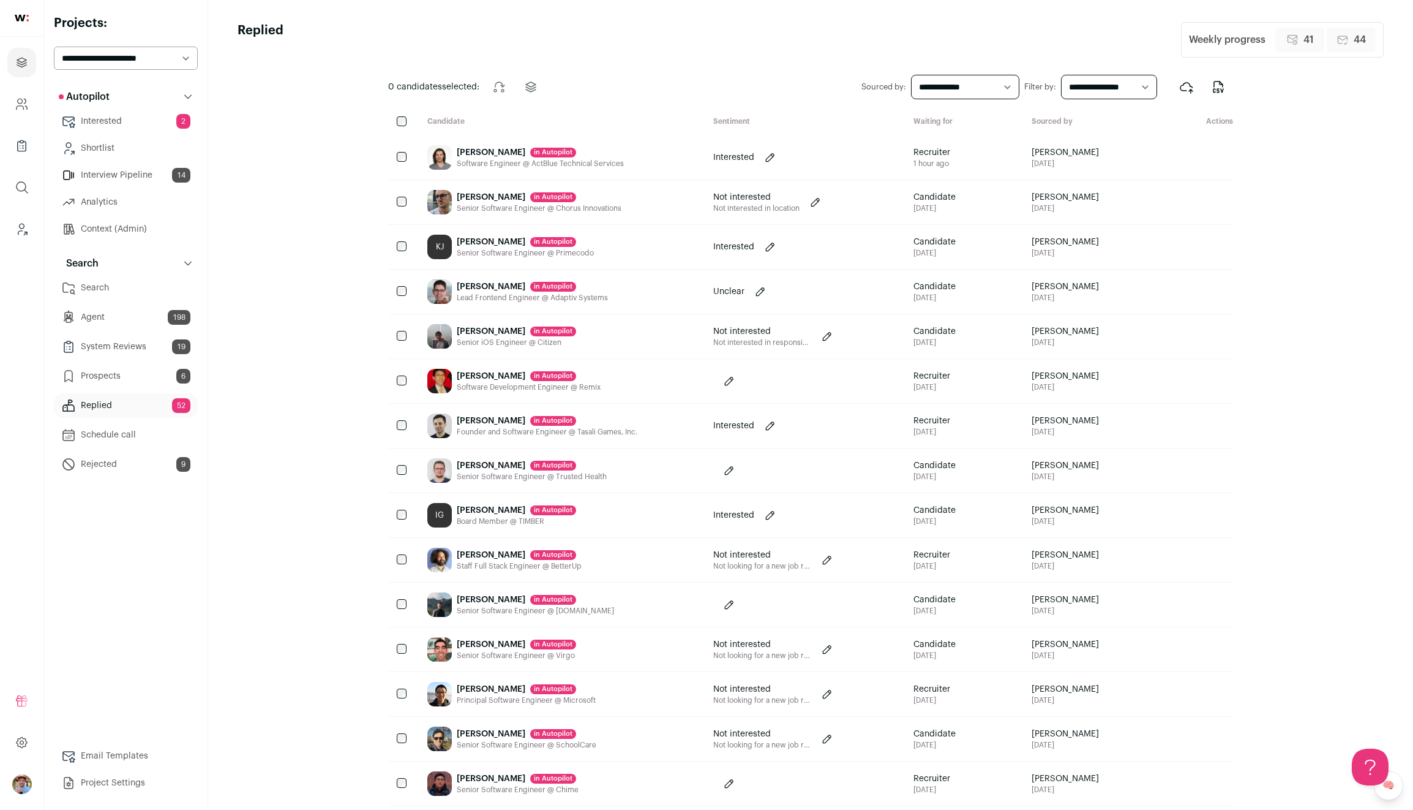
click at [118, 321] on link "Agent 198" at bounding box center [126, 317] width 144 height 24
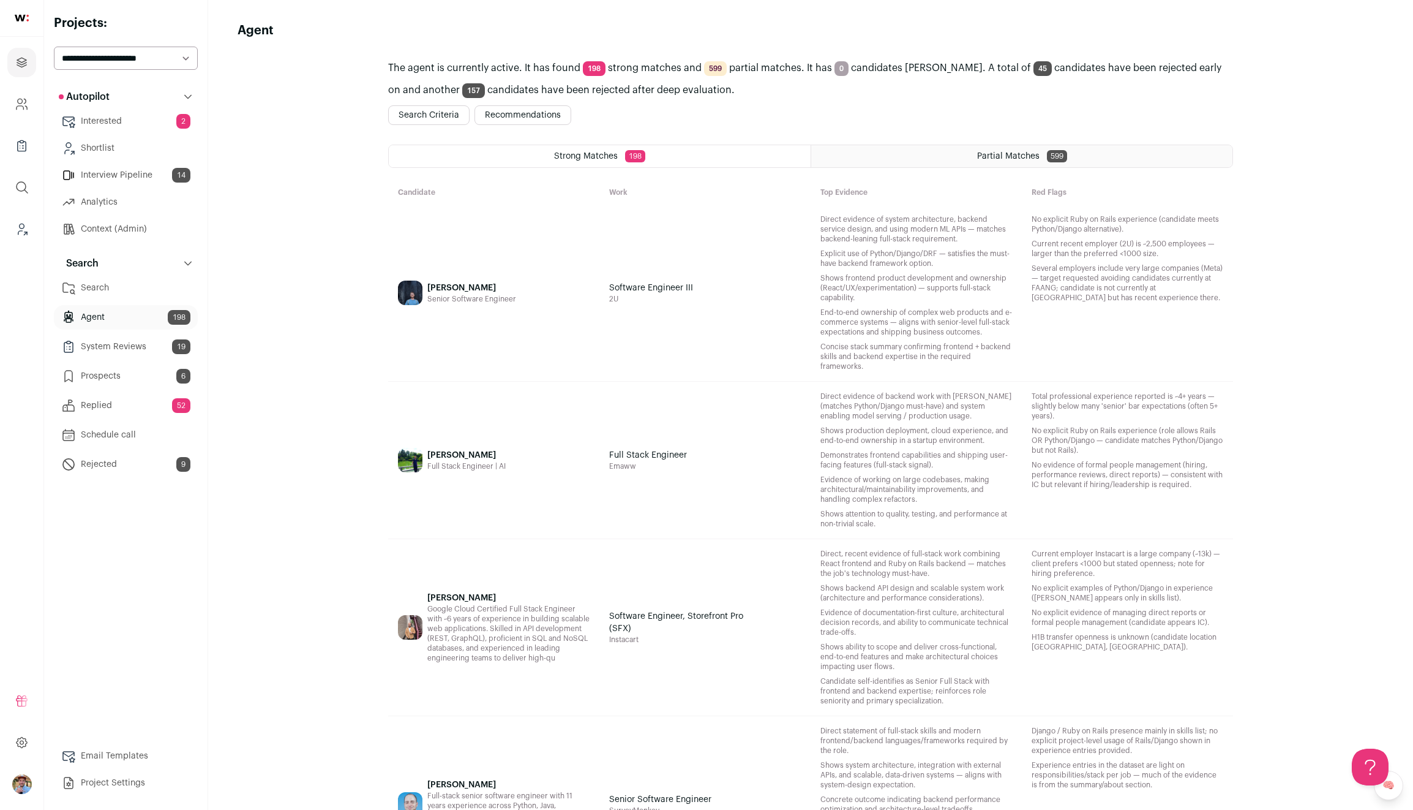
click at [100, 416] on link "Replied 52" at bounding box center [126, 405] width 144 height 24
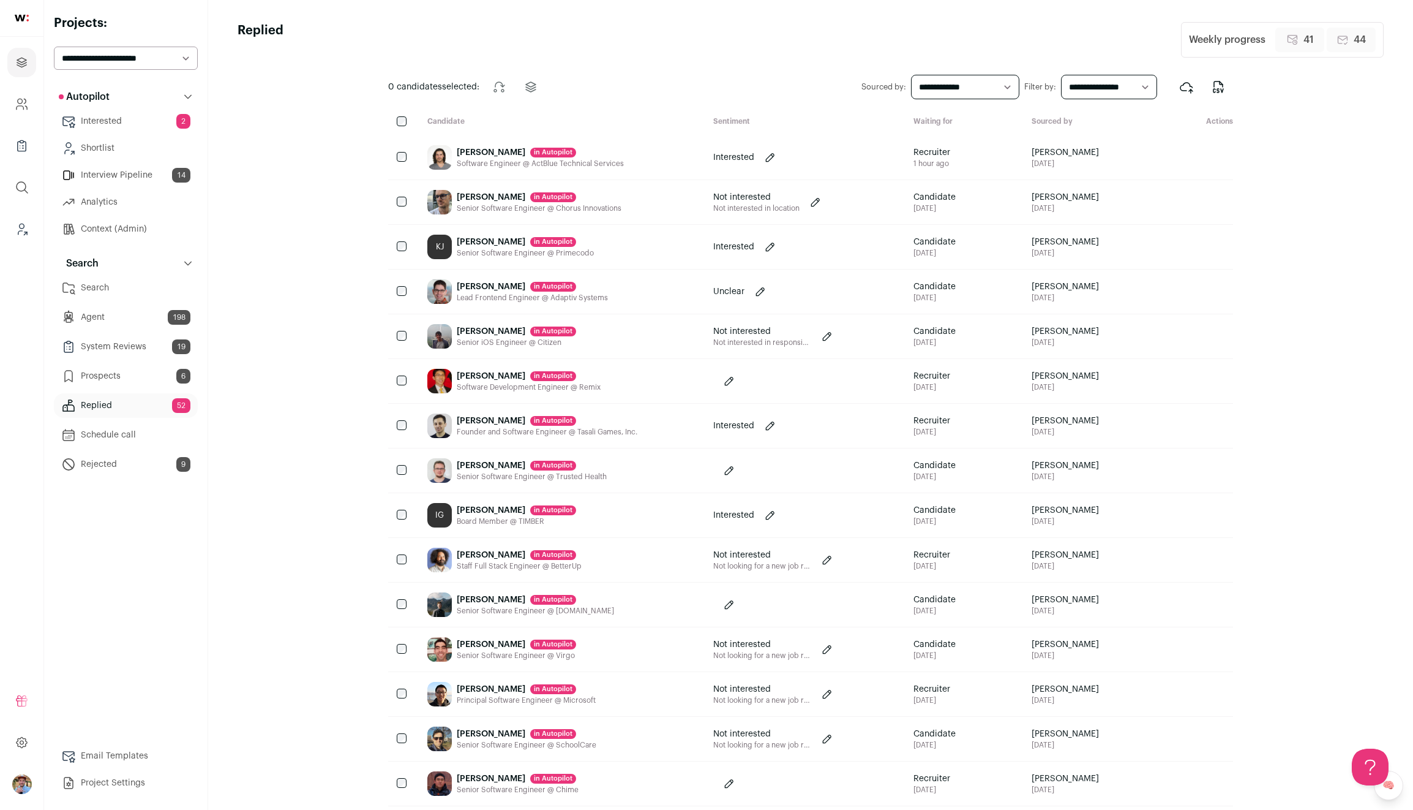
click at [116, 124] on link "Interested 2" at bounding box center [126, 121] width 144 height 24
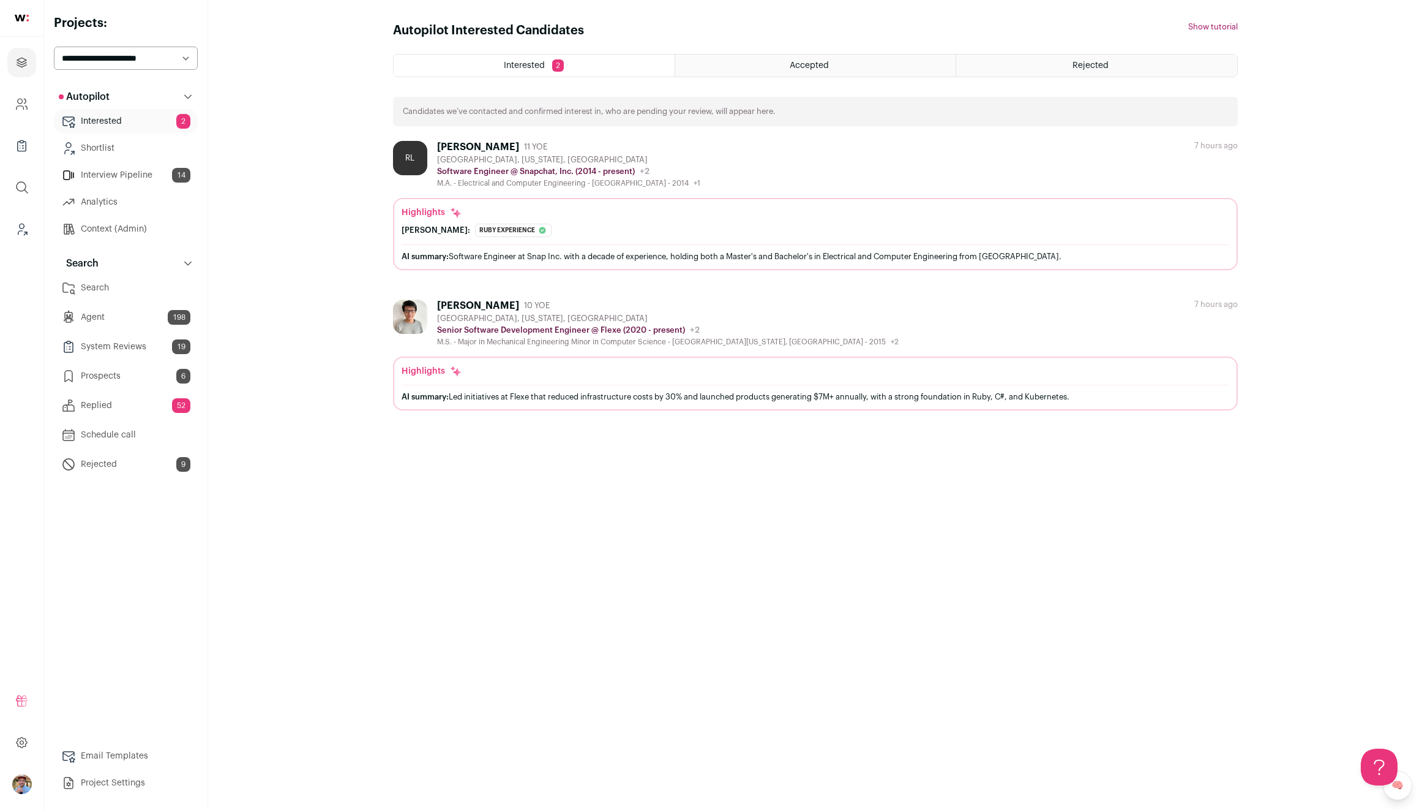
click at [108, 167] on link "Interview Pipeline 14" at bounding box center [126, 175] width 144 height 24
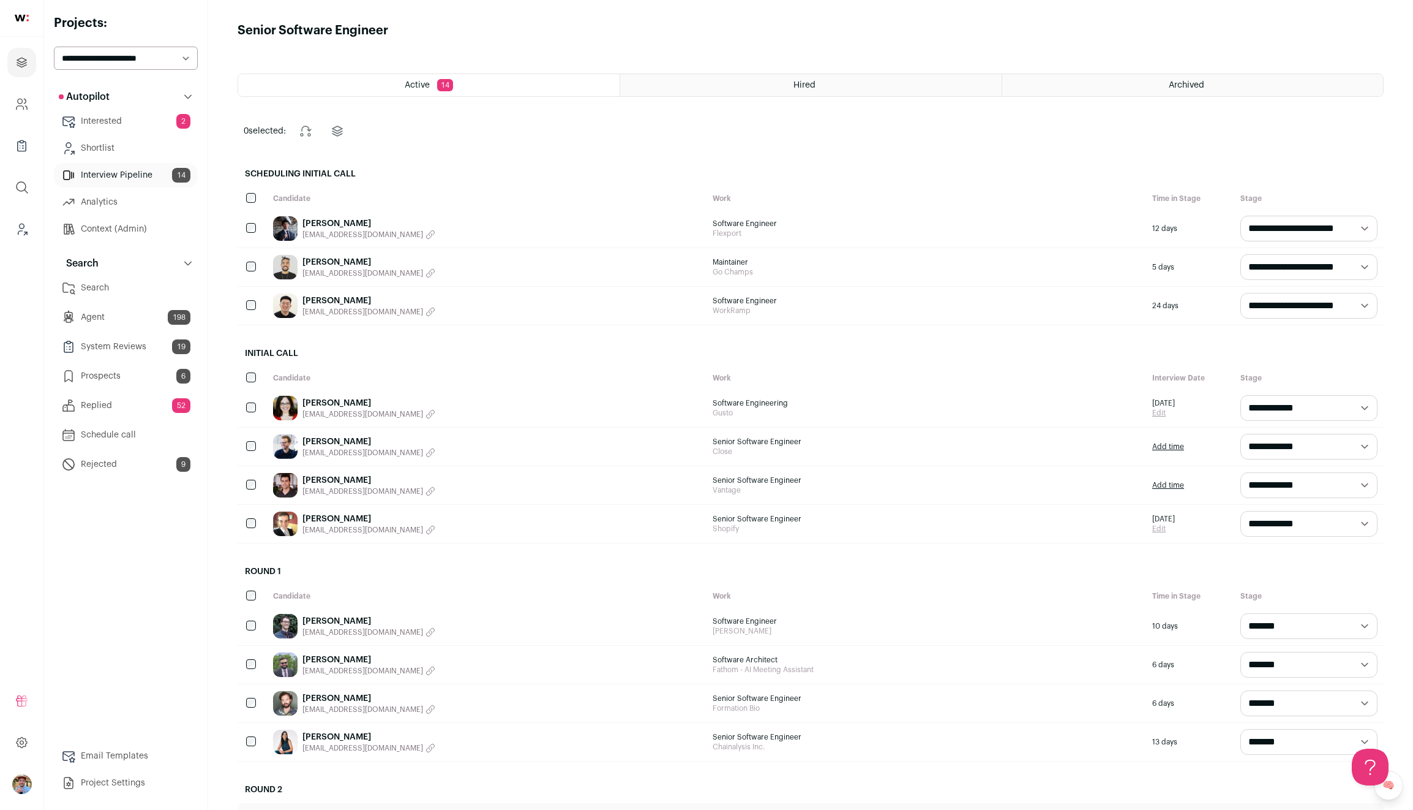
click at [121, 147] on link "Shortlist" at bounding box center [126, 148] width 144 height 24
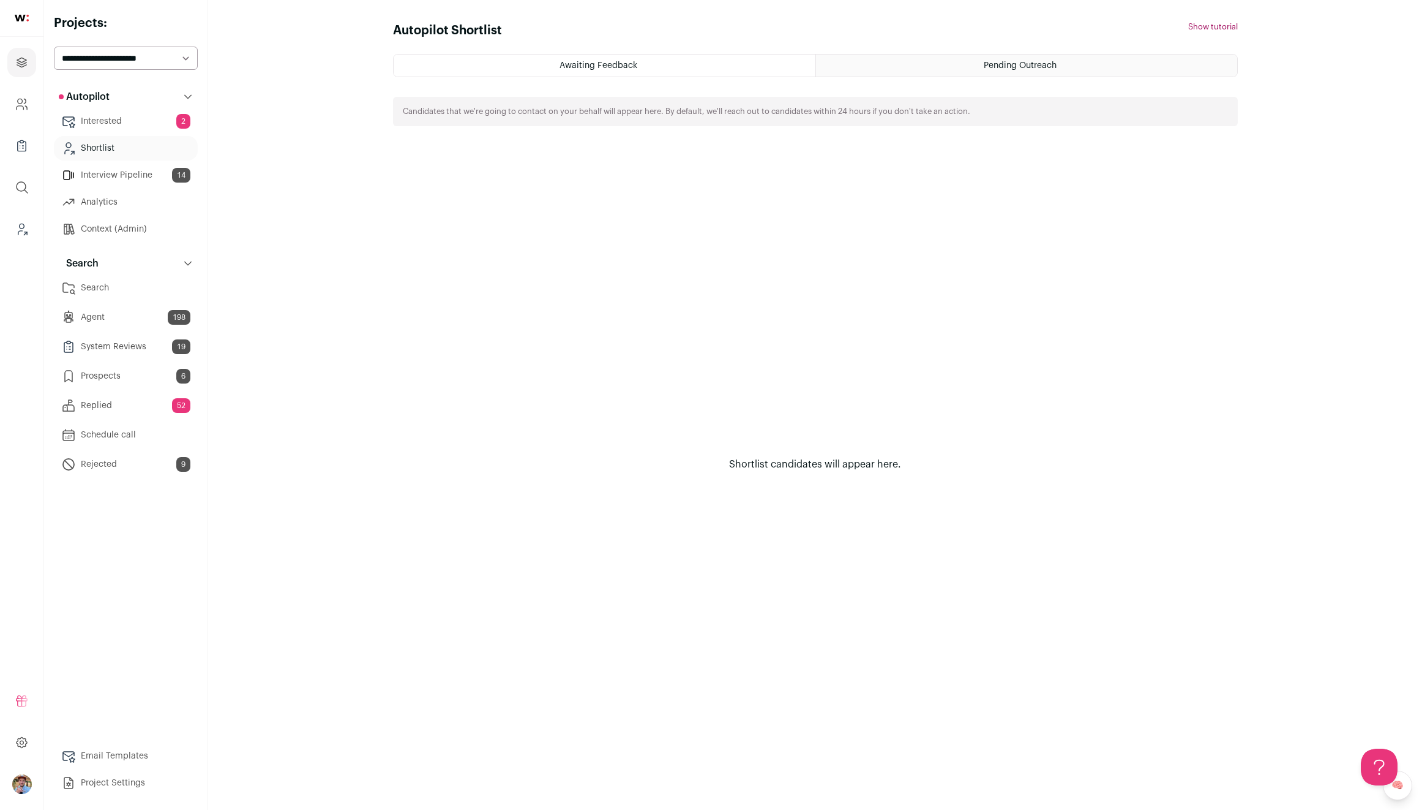
click at [973, 70] on div "Pending Outreach" at bounding box center [1026, 65] width 421 height 22
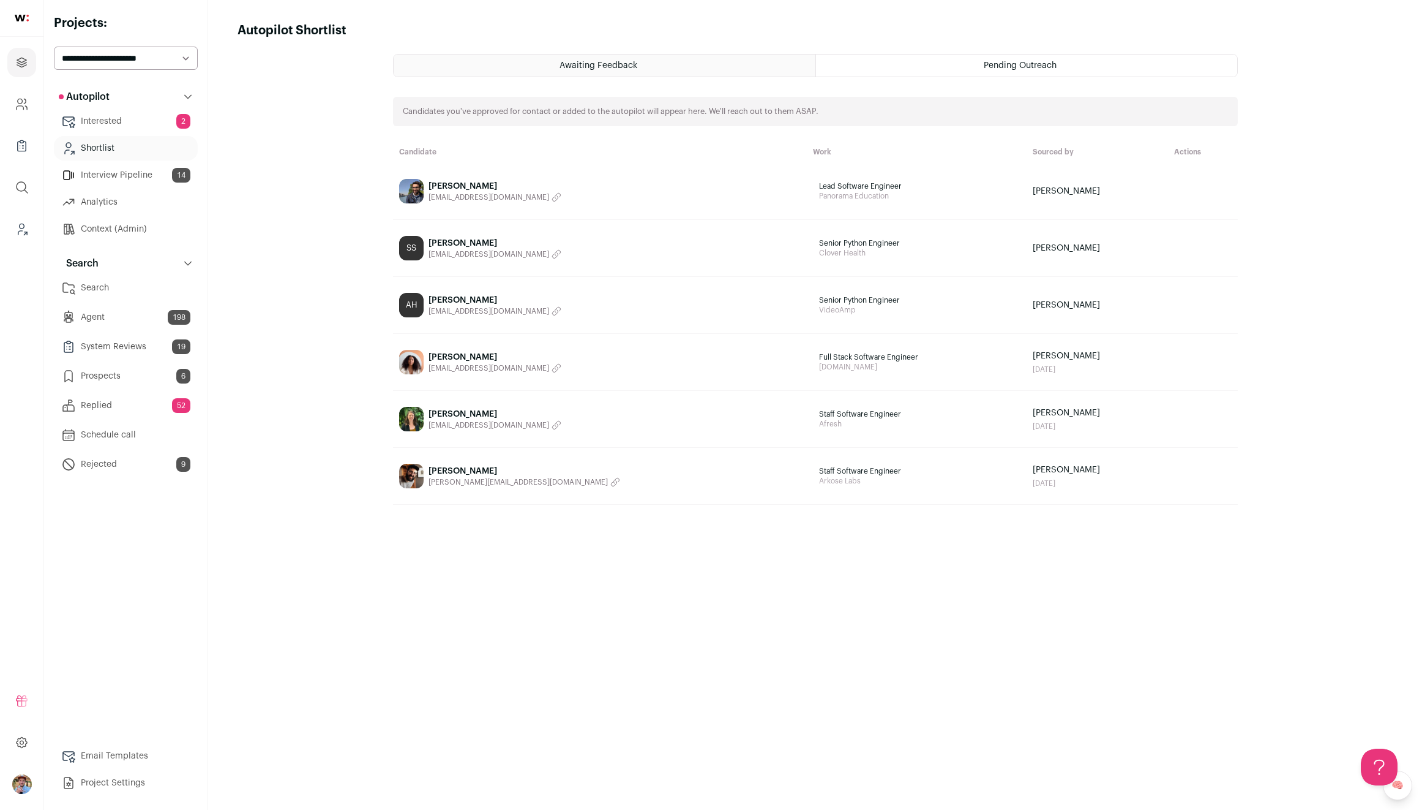
click at [94, 283] on link "Search" at bounding box center [126, 288] width 144 height 24
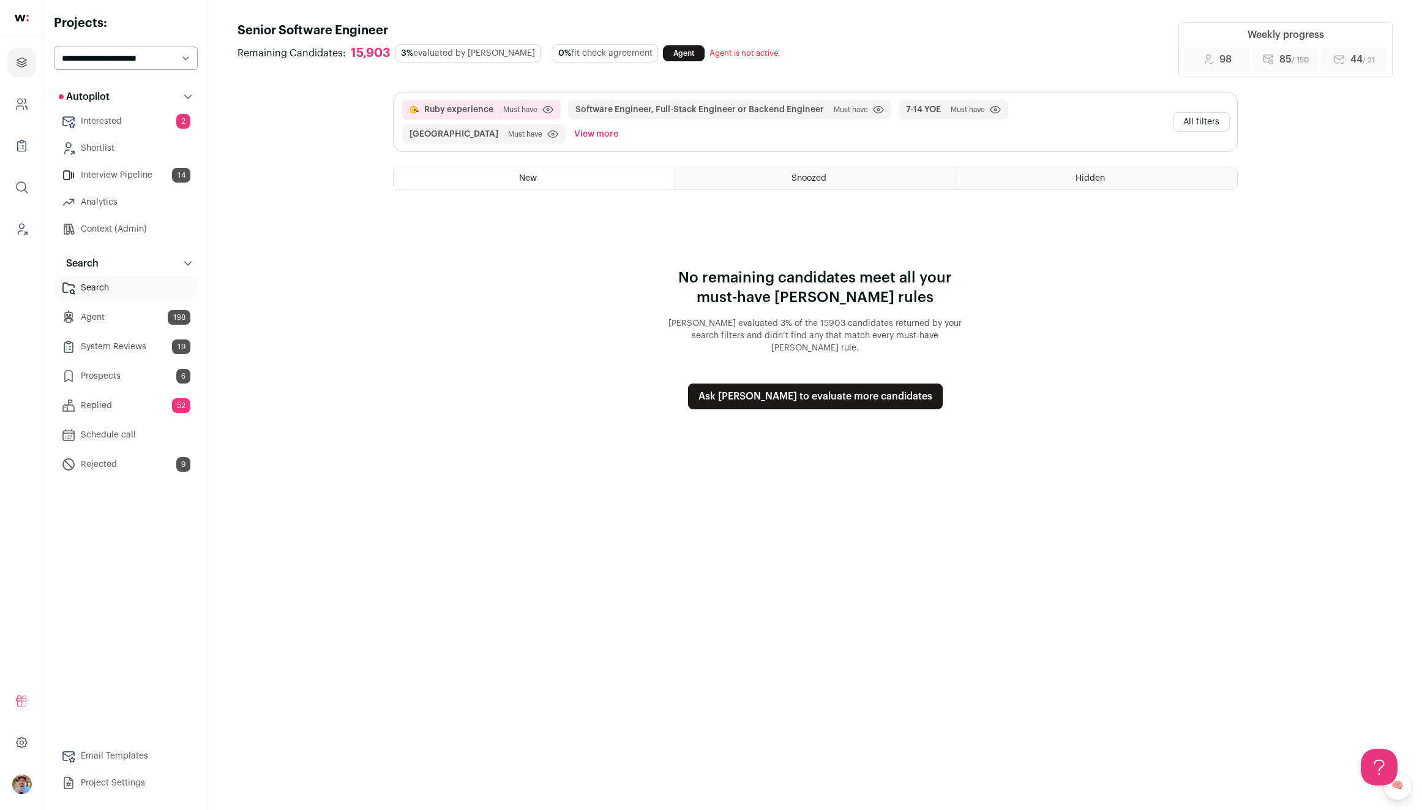
click at [543, 172] on div "New" at bounding box center [534, 178] width 281 height 22
click at [815, 175] on span "Snoozed" at bounding box center [809, 178] width 35 height 9
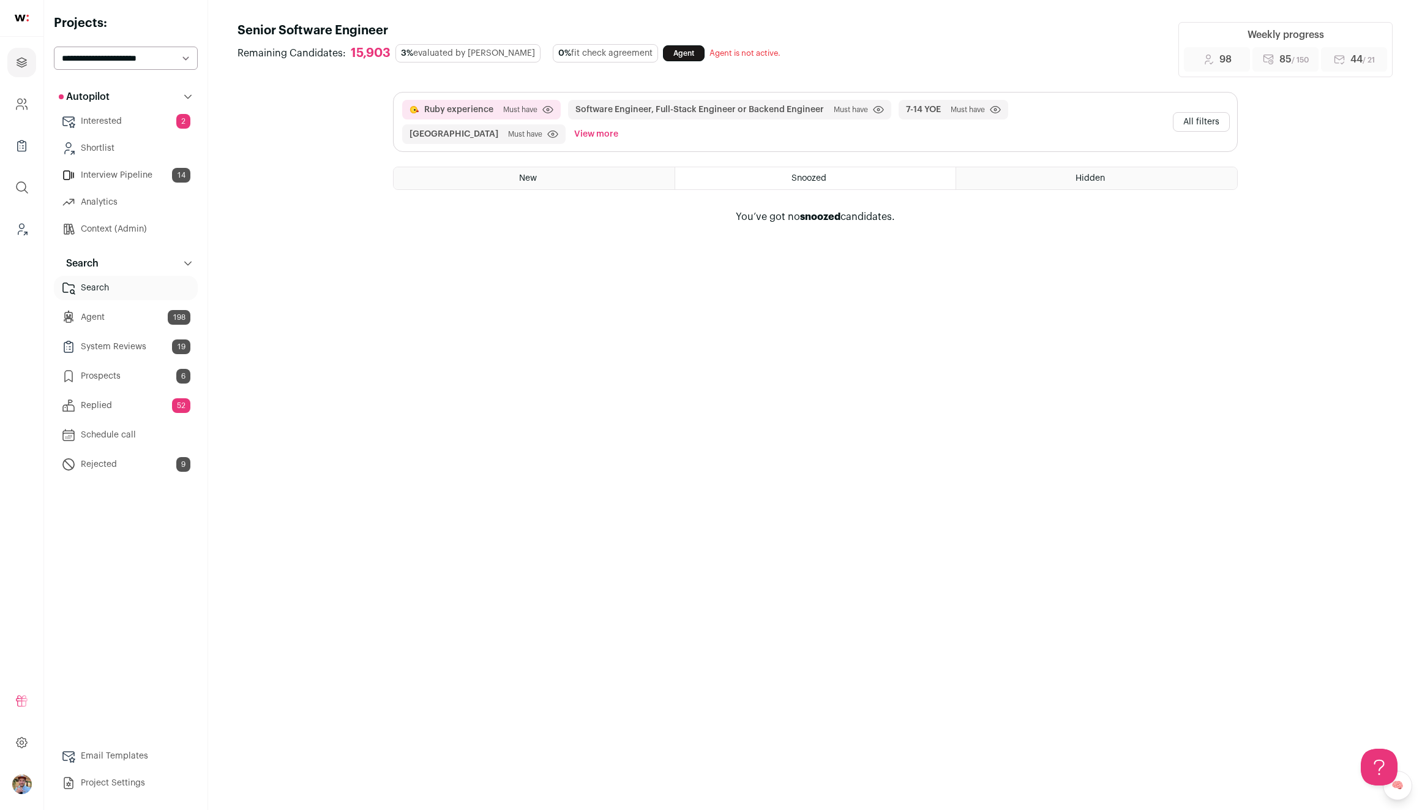
click at [969, 171] on div "Hidden" at bounding box center [1096, 178] width 280 height 22
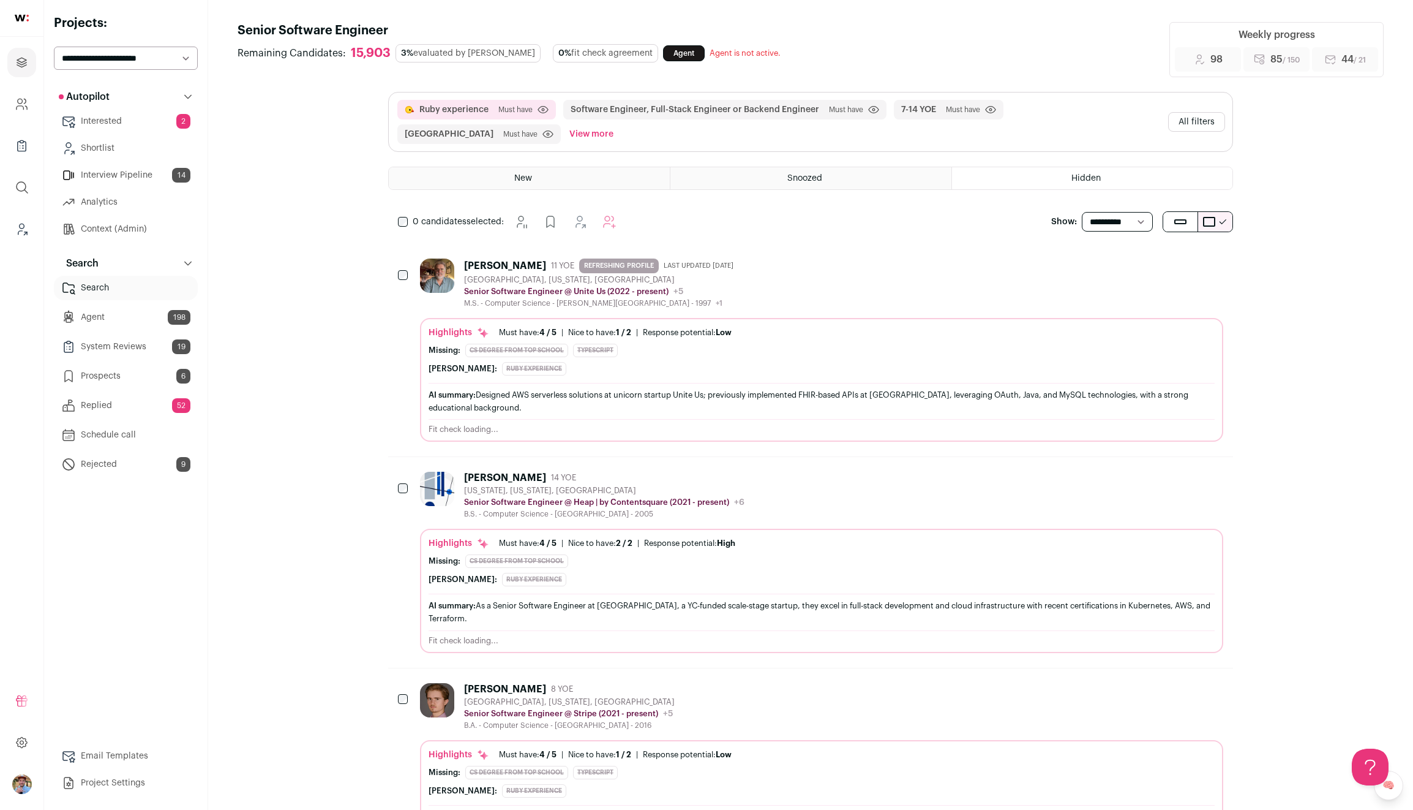
click at [554, 173] on div "New" at bounding box center [529, 178] width 281 height 22
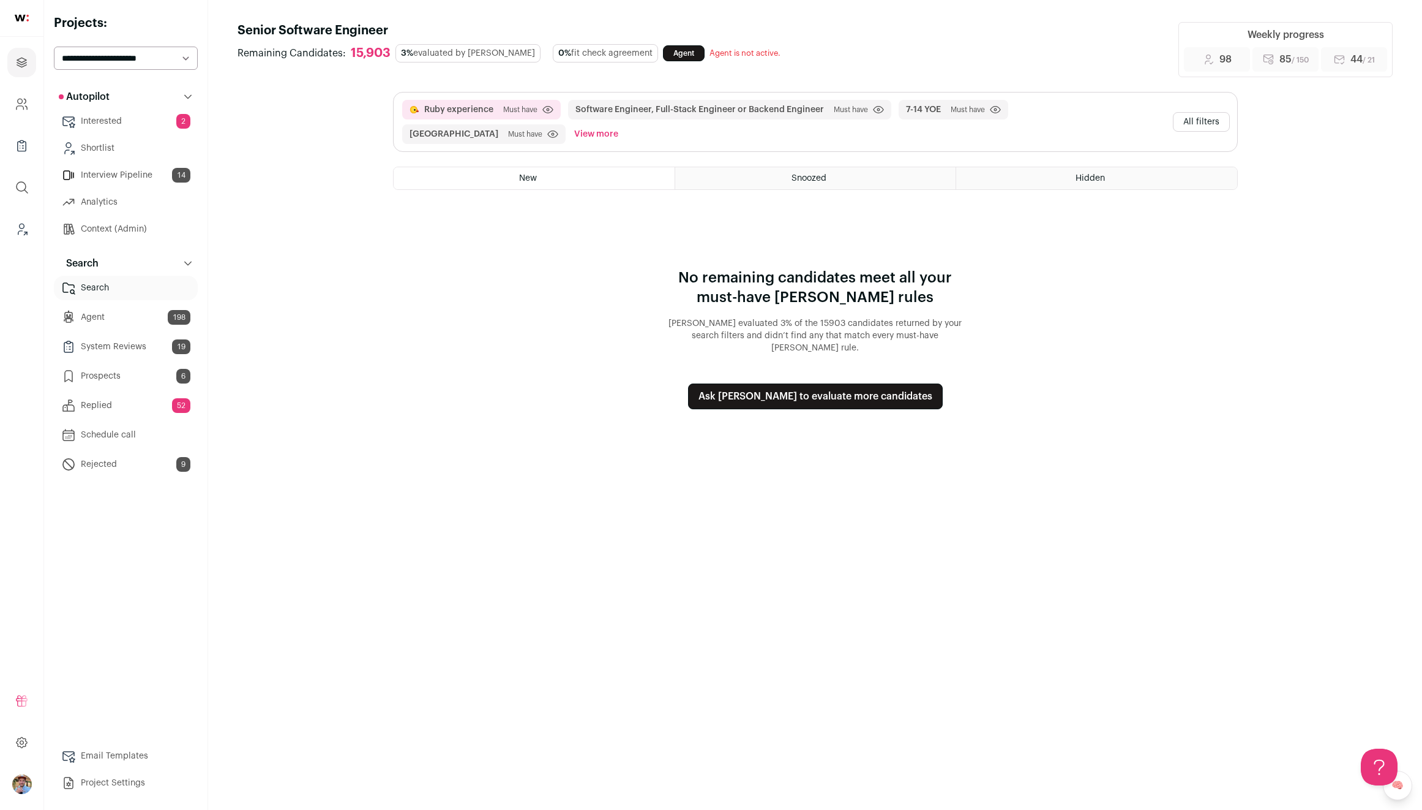
click at [117, 315] on link "Agent 198" at bounding box center [126, 317] width 144 height 24
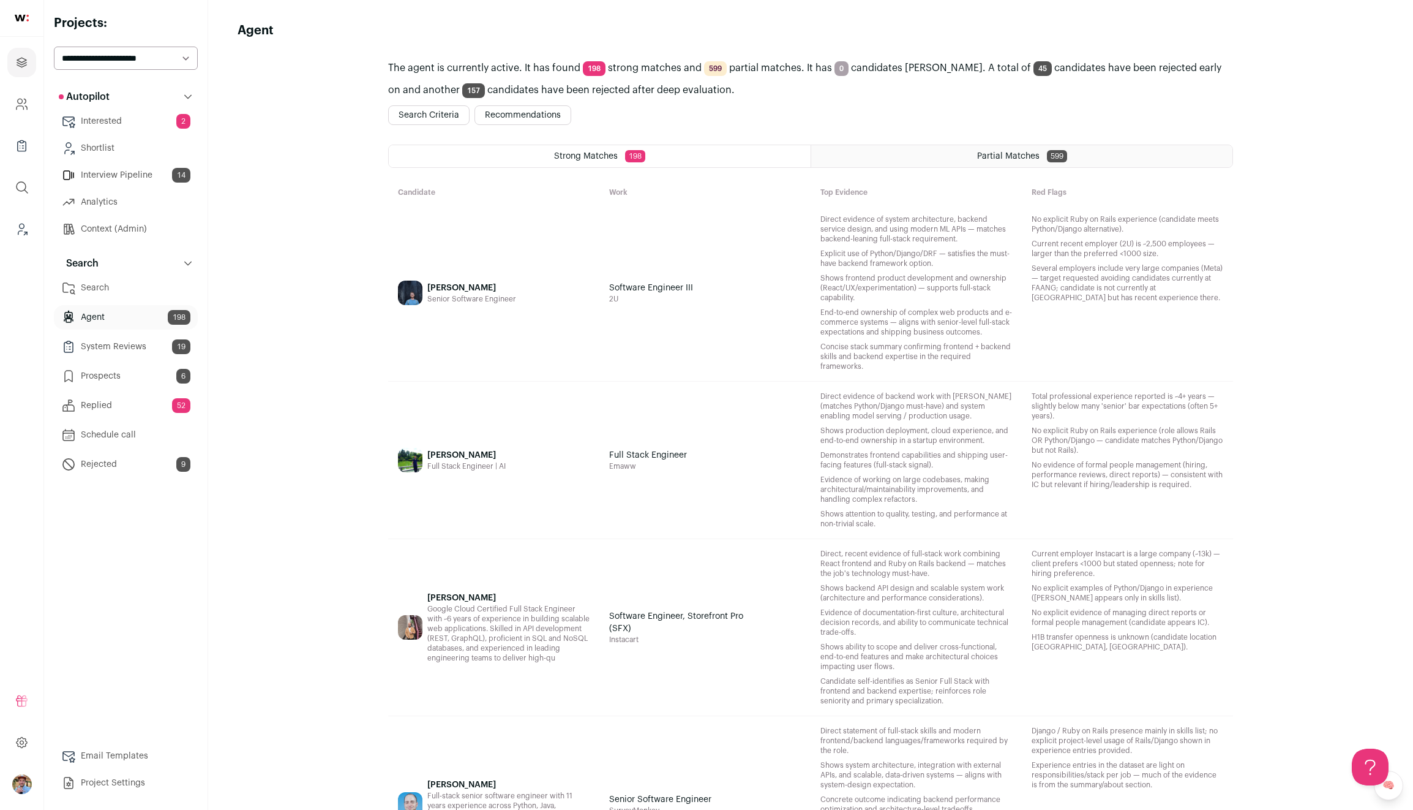
click at [448, 119] on button "Search Criteria" at bounding box center [428, 115] width 81 height 20
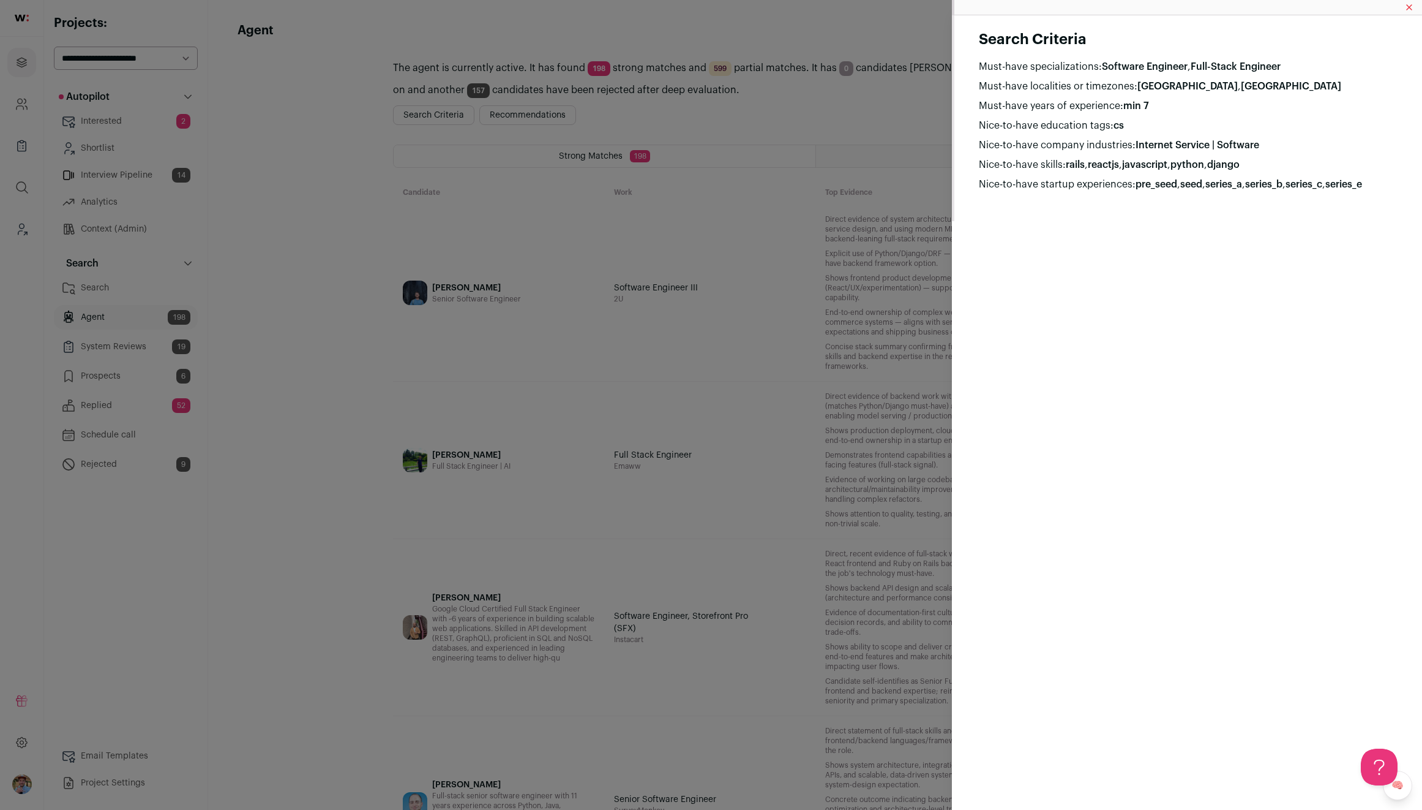
click at [505, 130] on div "Search Criteria Must-have specializations: Software Engineer , Full-Stack Engin…" at bounding box center [711, 405] width 1422 height 810
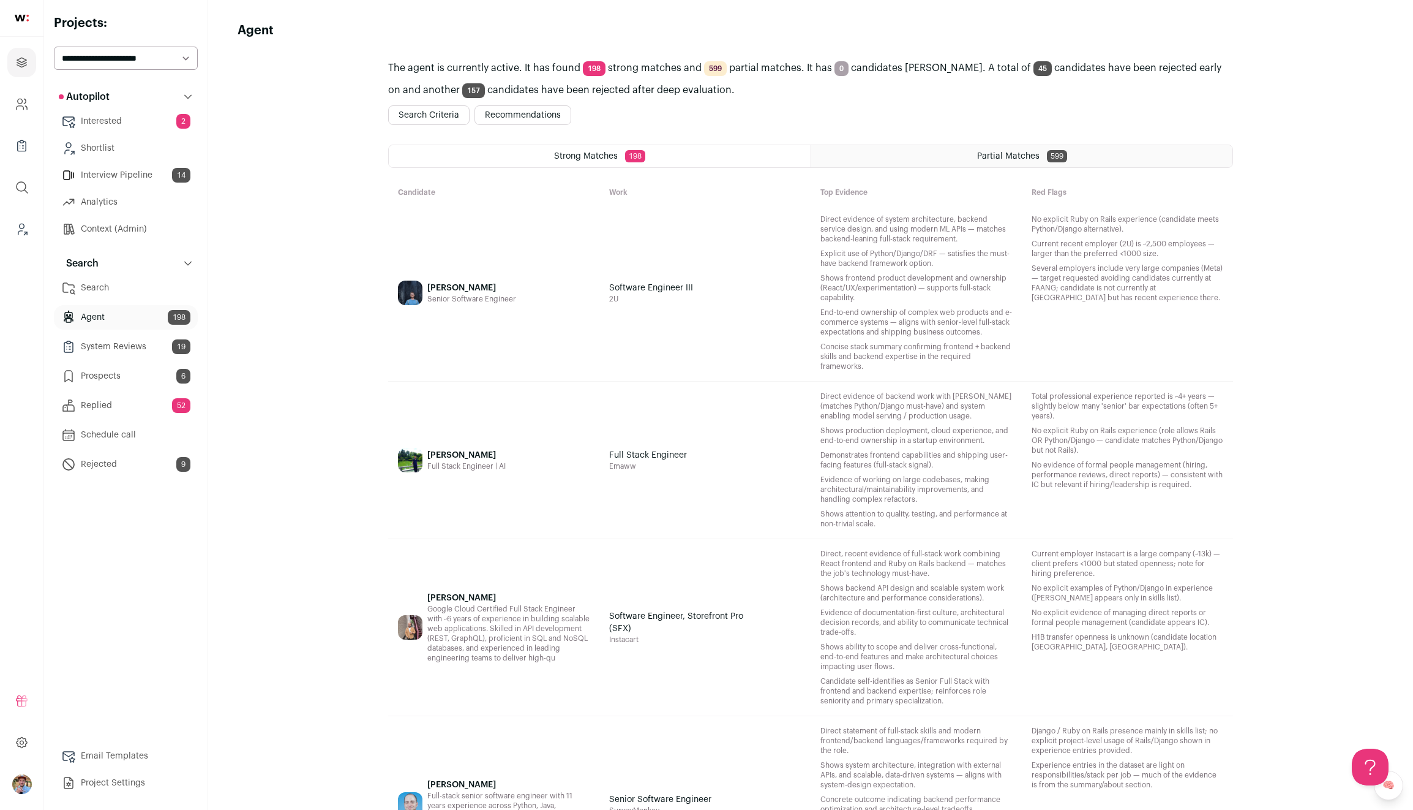
click at [506, 120] on button "Recommendations" at bounding box center [523, 115] width 97 height 20
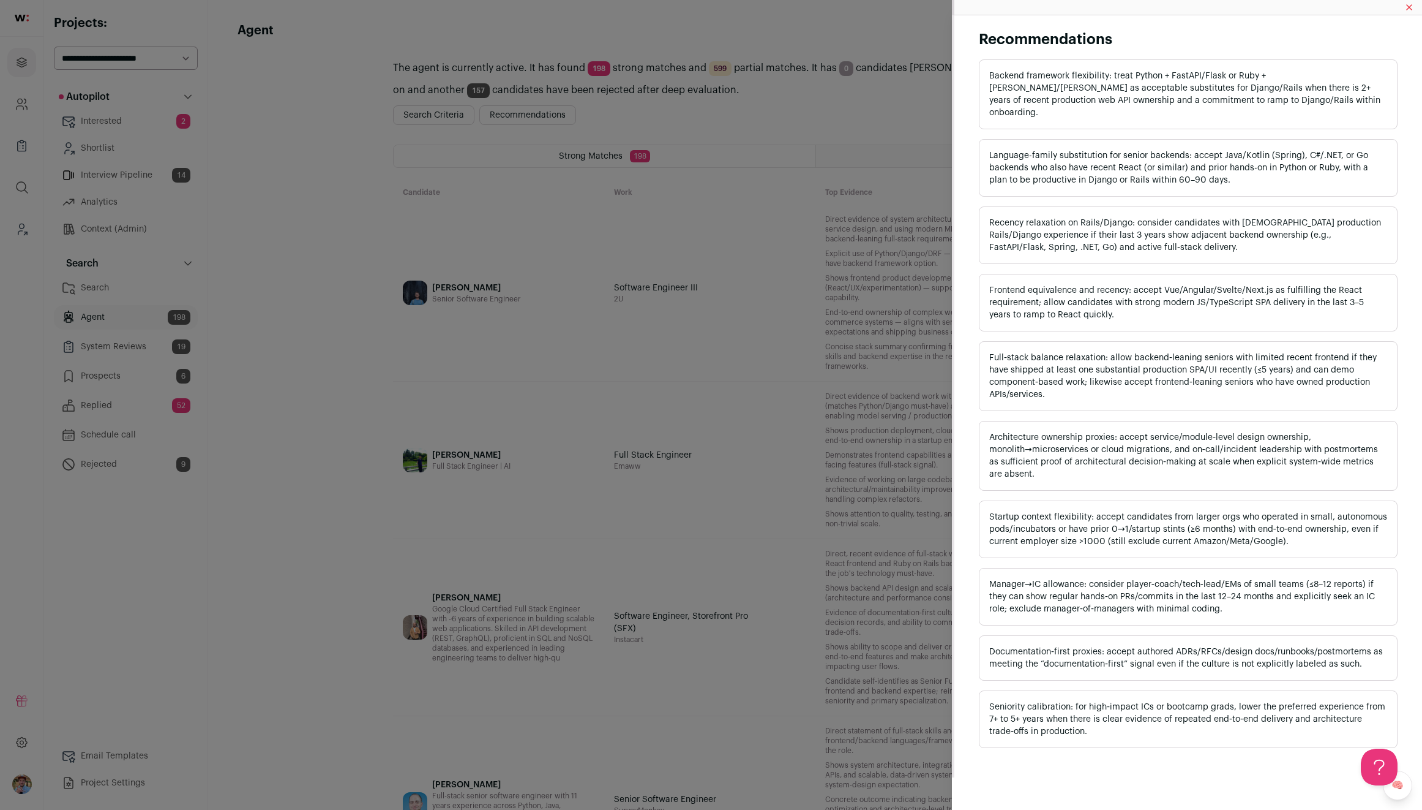
click at [693, 113] on div "Recommendations Backend framework flexibility: treat Python + FastAPI/Flask or …" at bounding box center [711, 405] width 1422 height 810
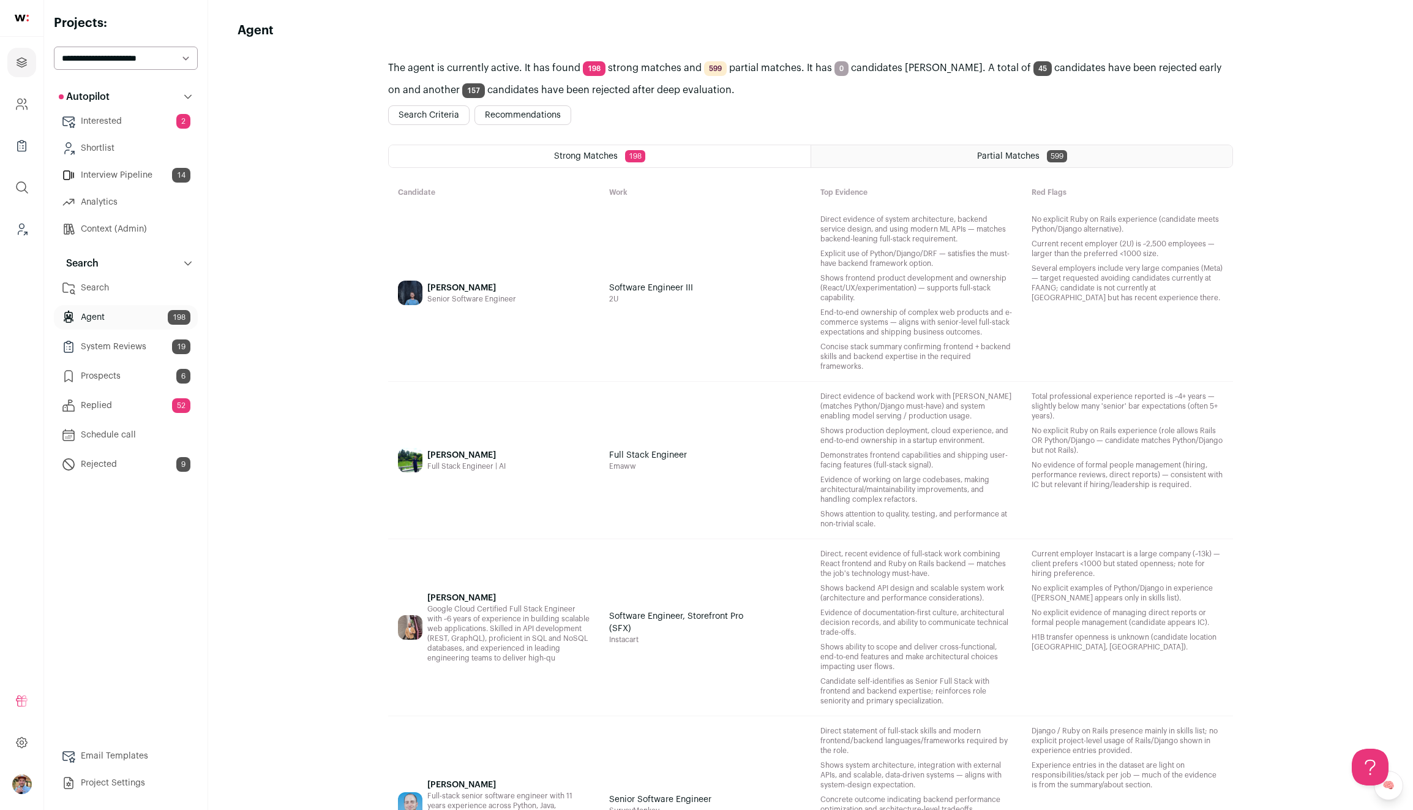
click at [116, 293] on link "Search" at bounding box center [126, 288] width 144 height 24
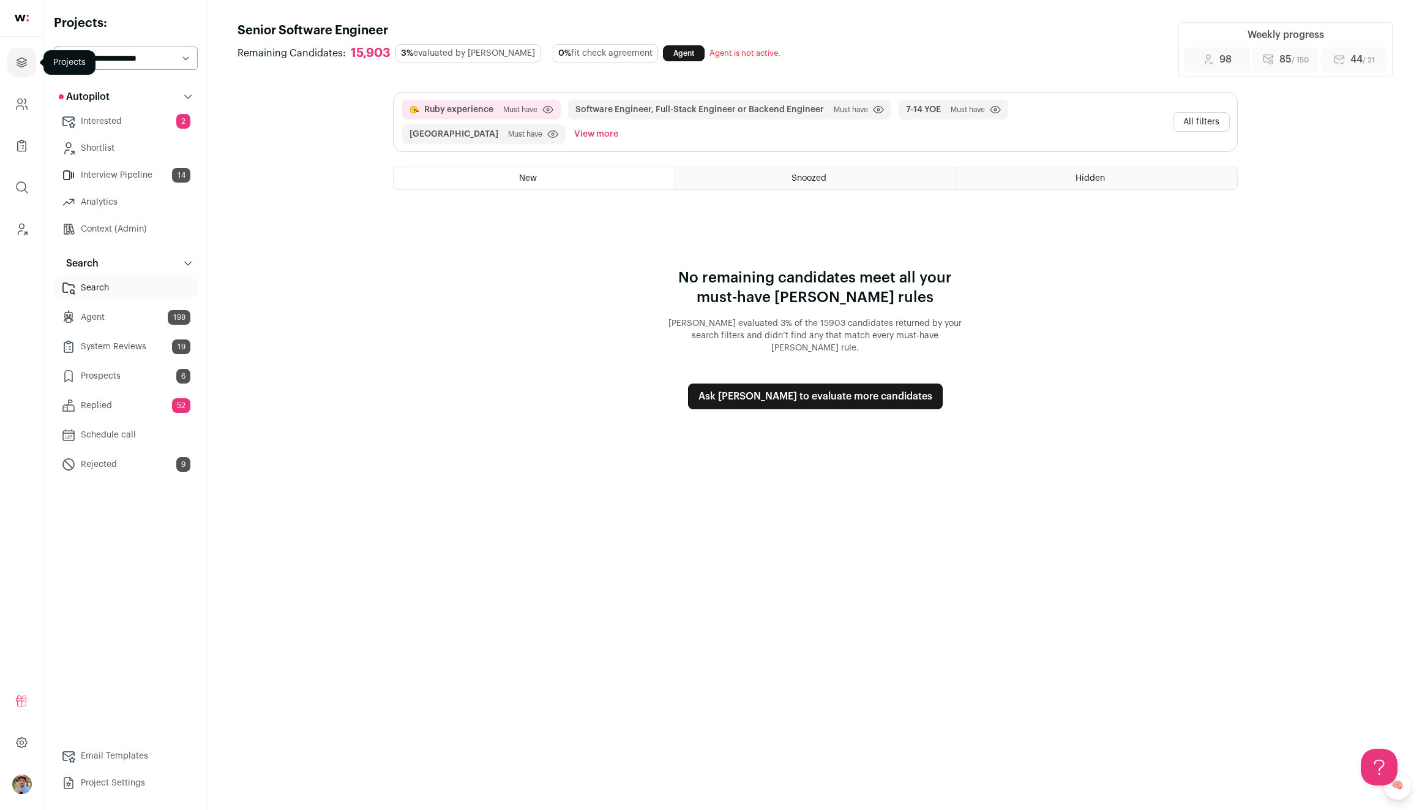
click at [17, 63] on icon "Projects" at bounding box center [22, 62] width 14 height 15
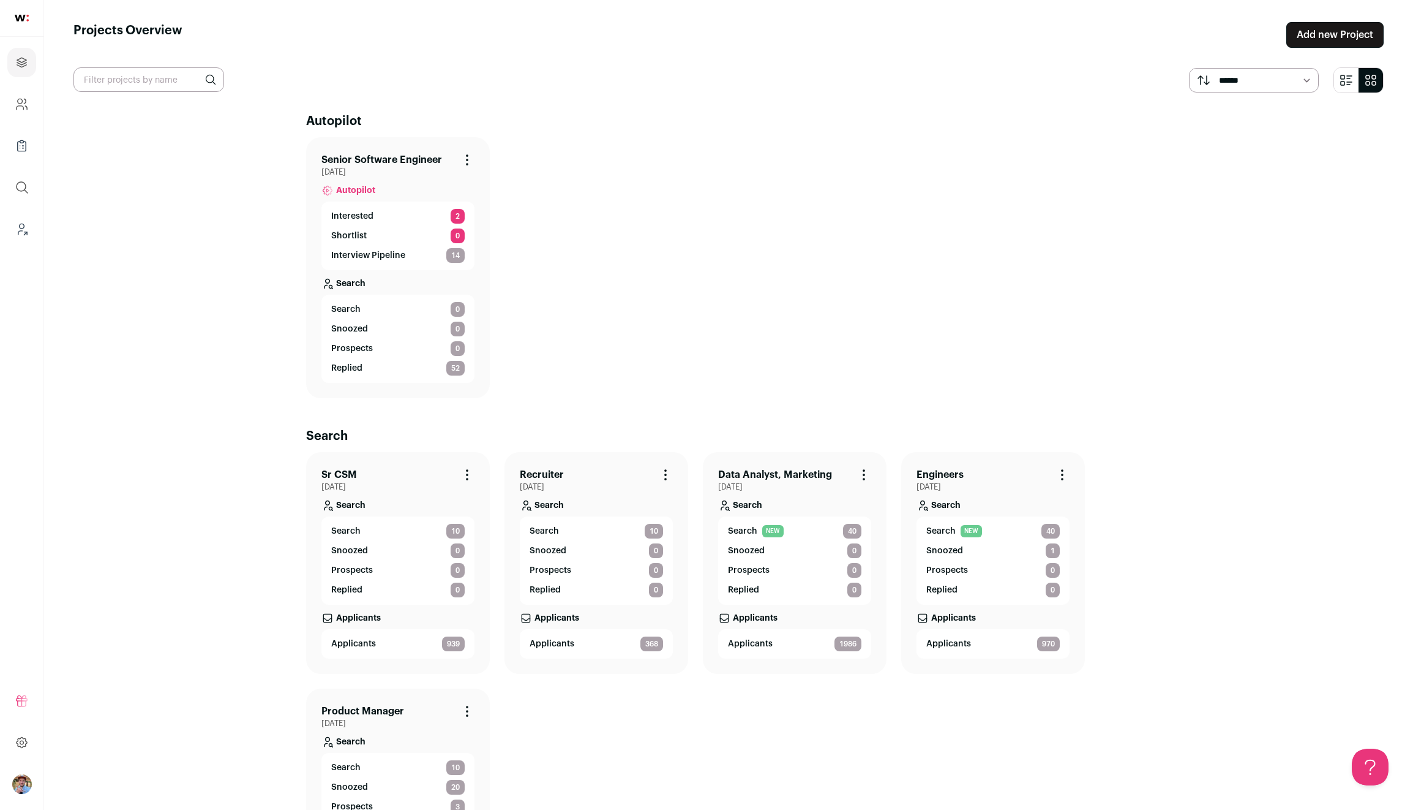
click at [349, 530] on span "Search" at bounding box center [345, 531] width 29 height 12
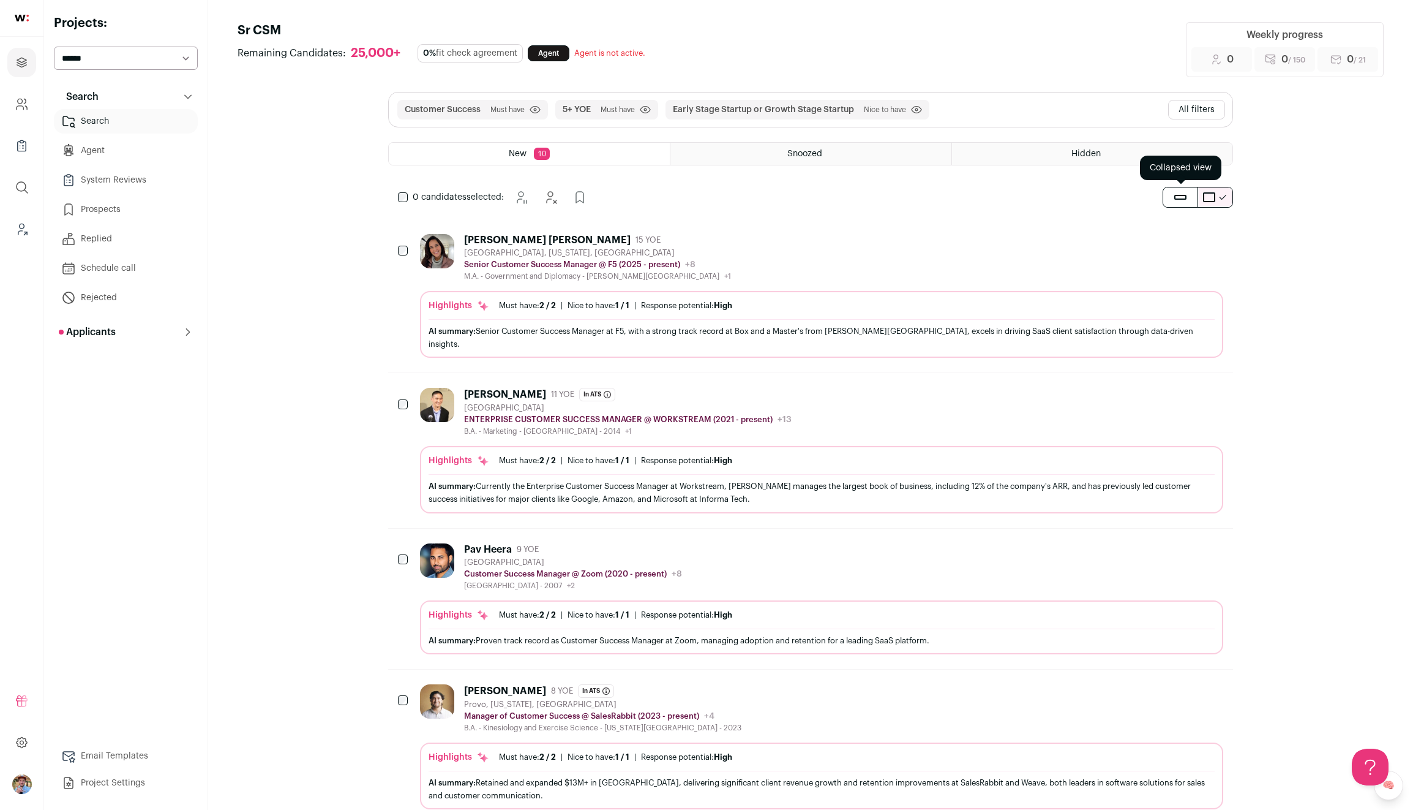
click at [1170, 199] on button "submit" at bounding box center [1180, 197] width 34 height 20
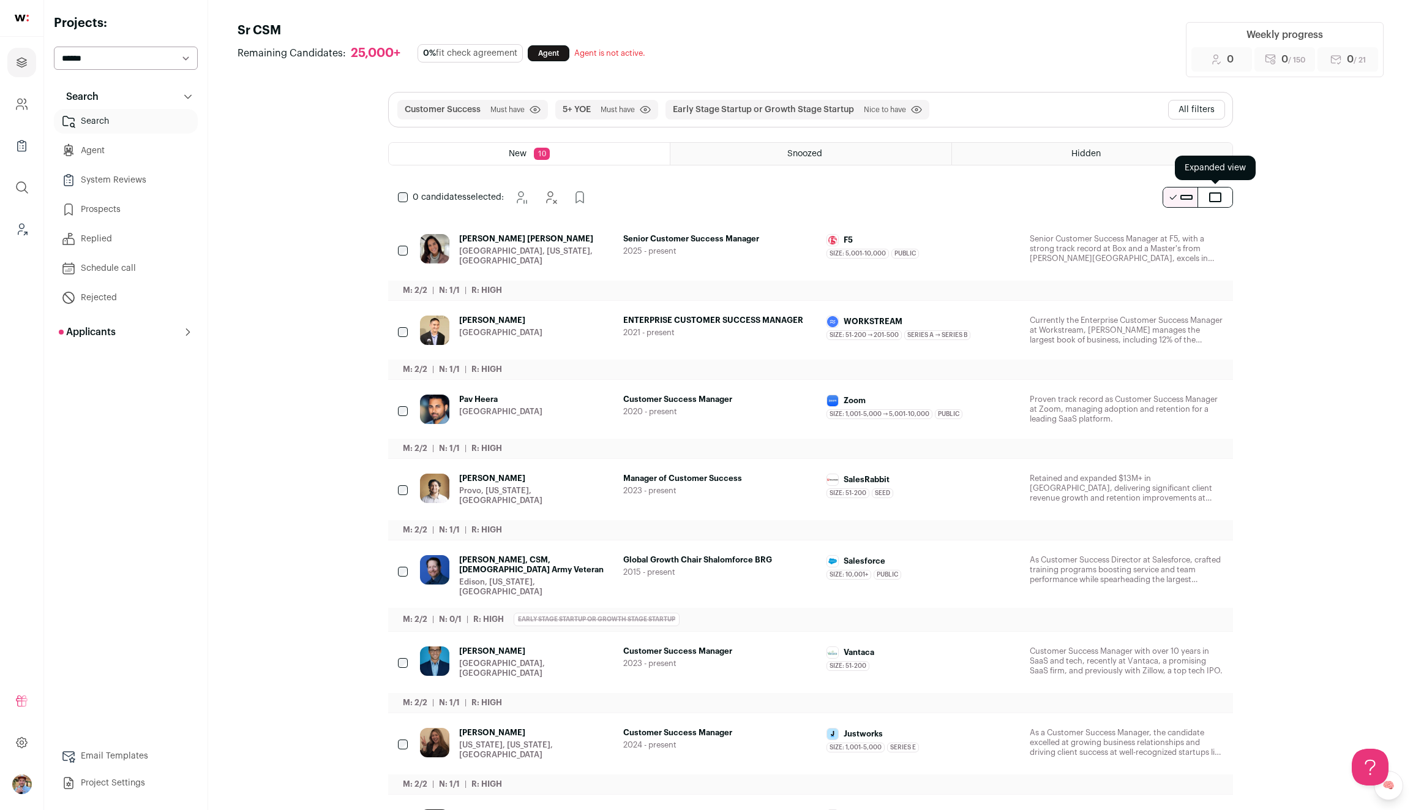
click at [1217, 201] on span "submit" at bounding box center [1215, 197] width 12 height 10
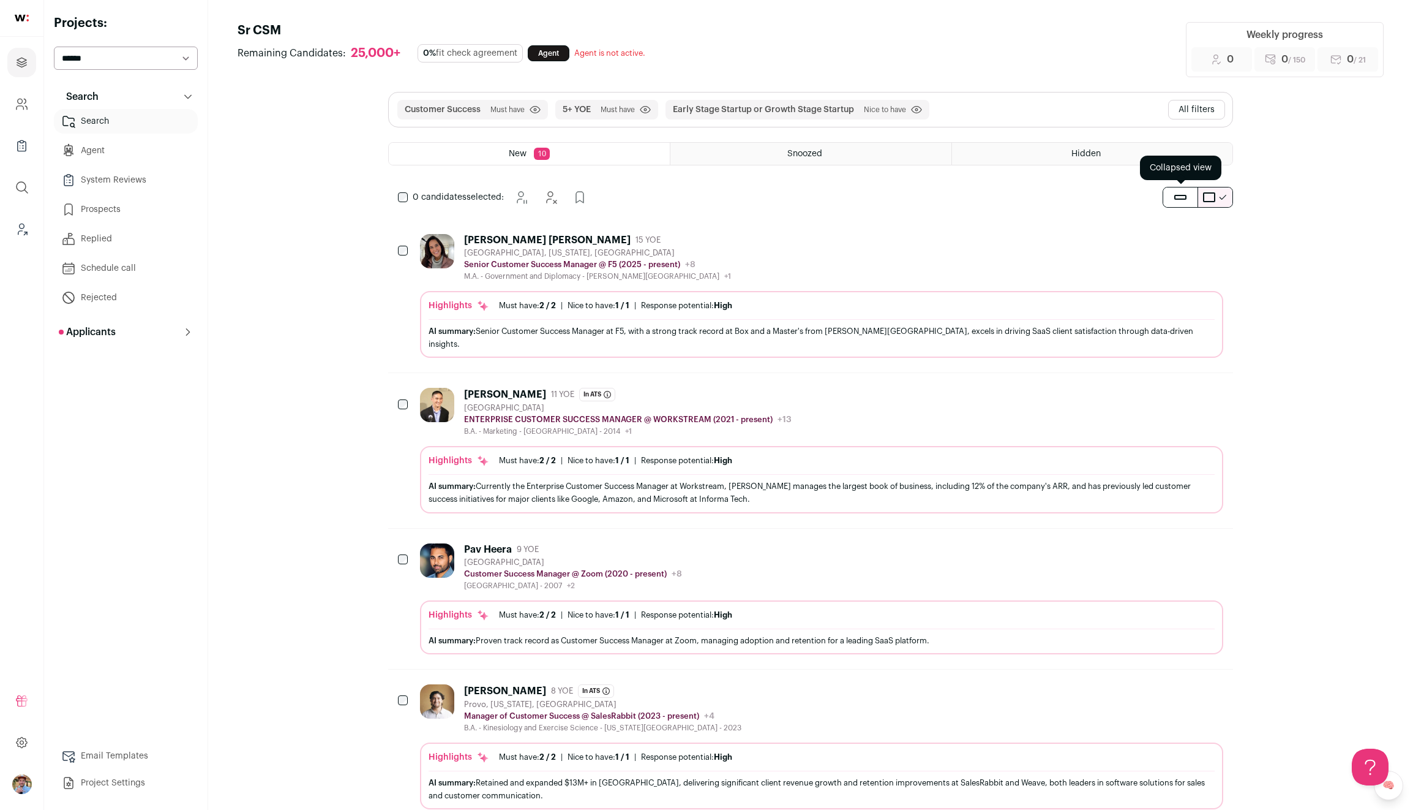
click at [1177, 205] on button "submit" at bounding box center [1180, 197] width 34 height 20
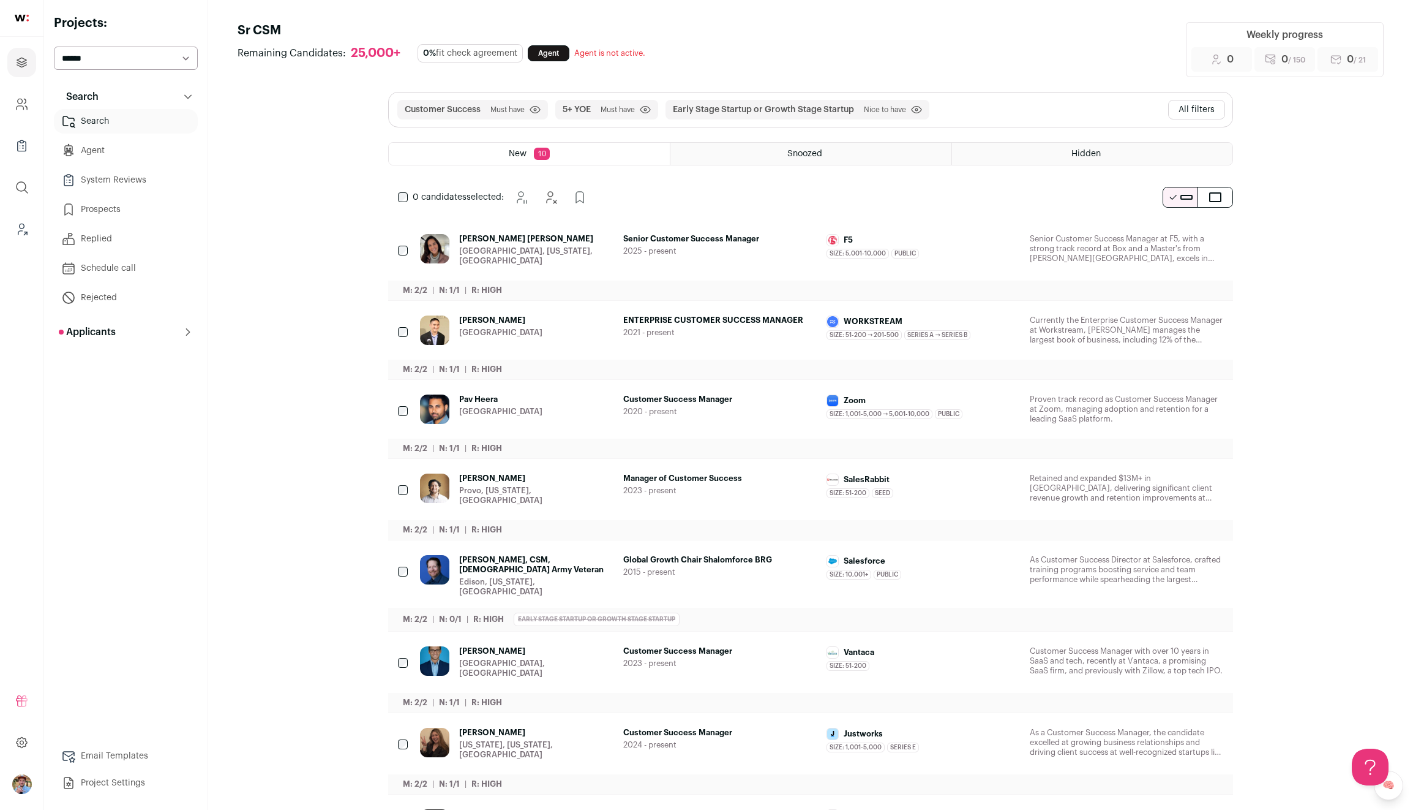
click at [722, 250] on span "2025 - present" at bounding box center [719, 251] width 193 height 10
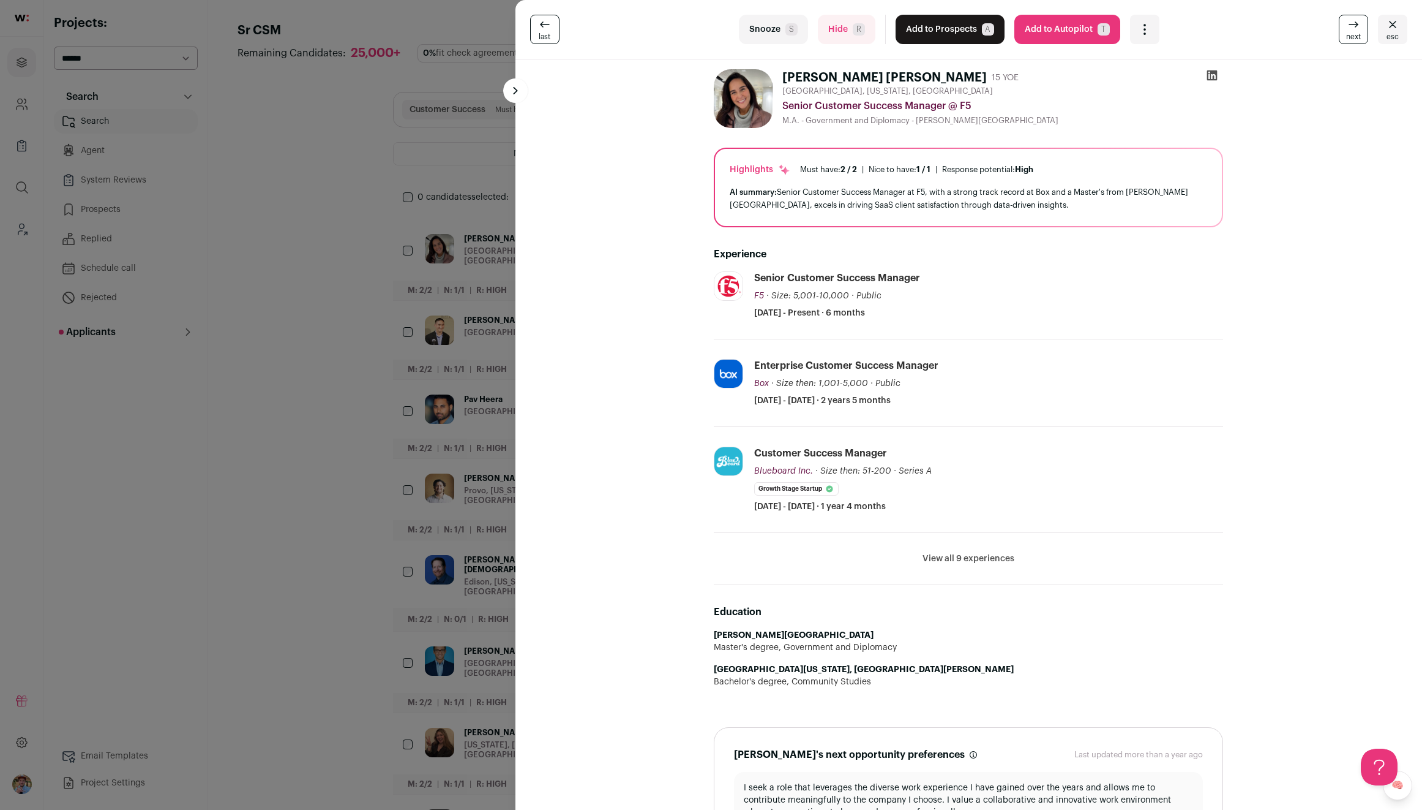
click at [291, 311] on div "last Snooze S Hide R Add to Prospects A Are you sure? [PERSON_NAME] [PERSON_NAM…" at bounding box center [711, 405] width 1422 height 810
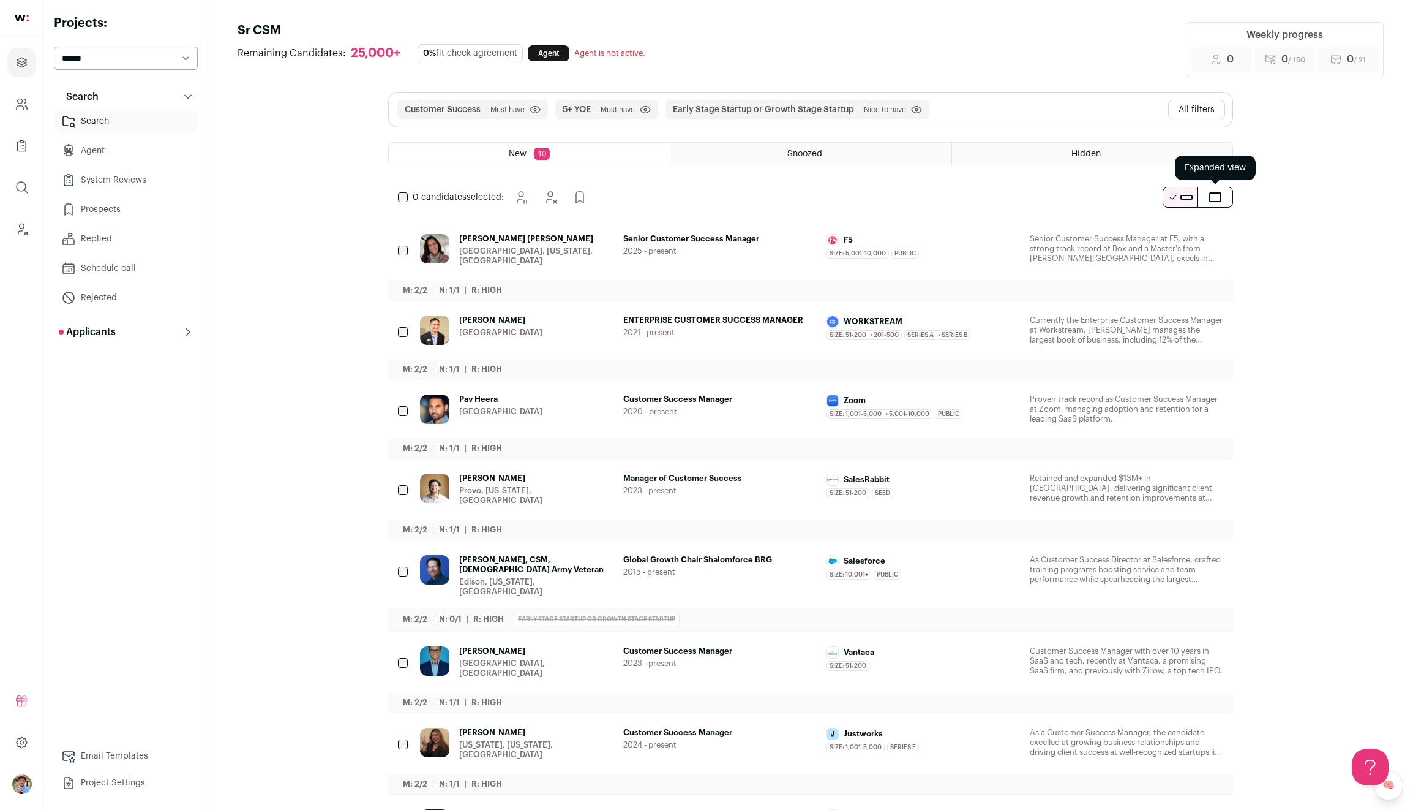
click at [1227, 205] on button "submit" at bounding box center [1215, 197] width 34 height 20
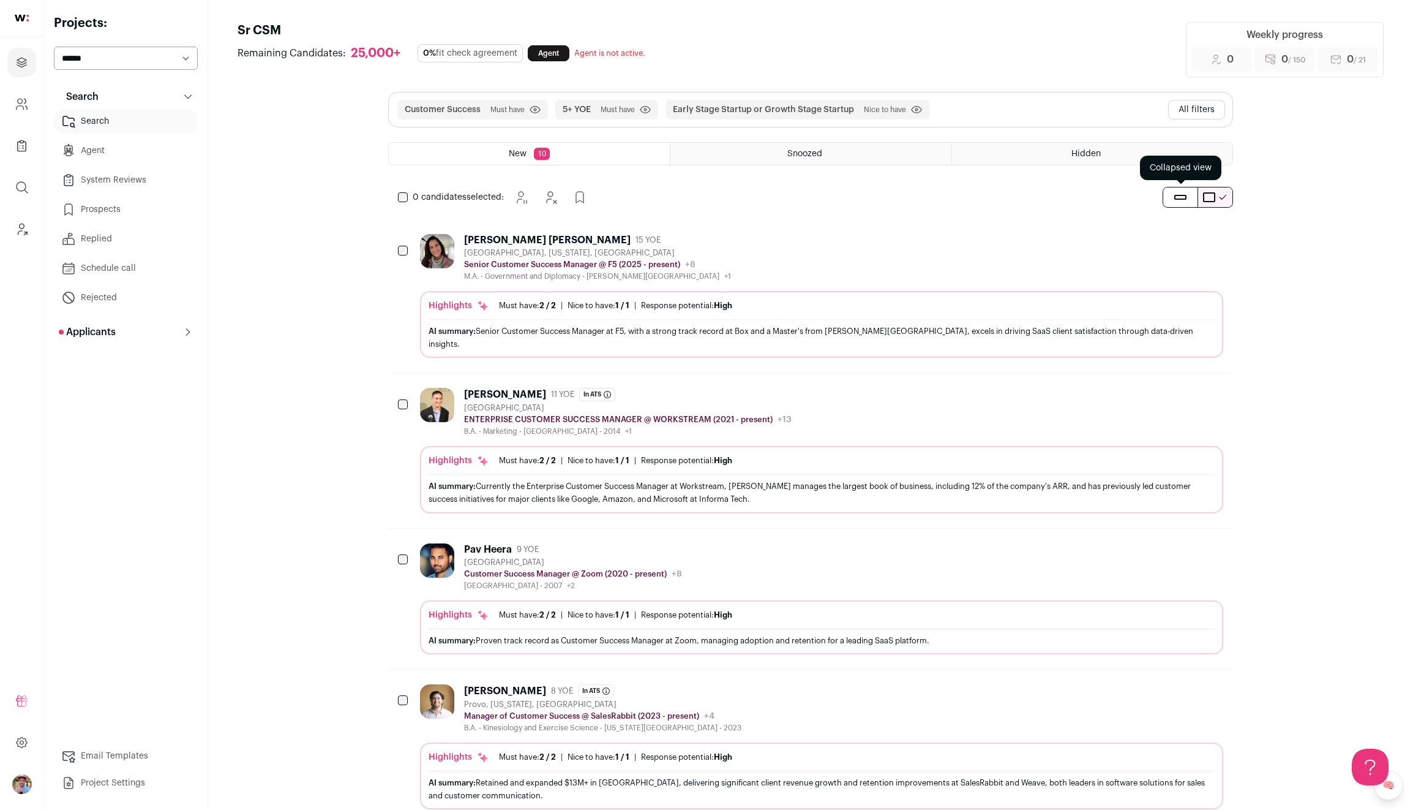
click at [1183, 196] on span "submit" at bounding box center [1180, 197] width 12 height 5
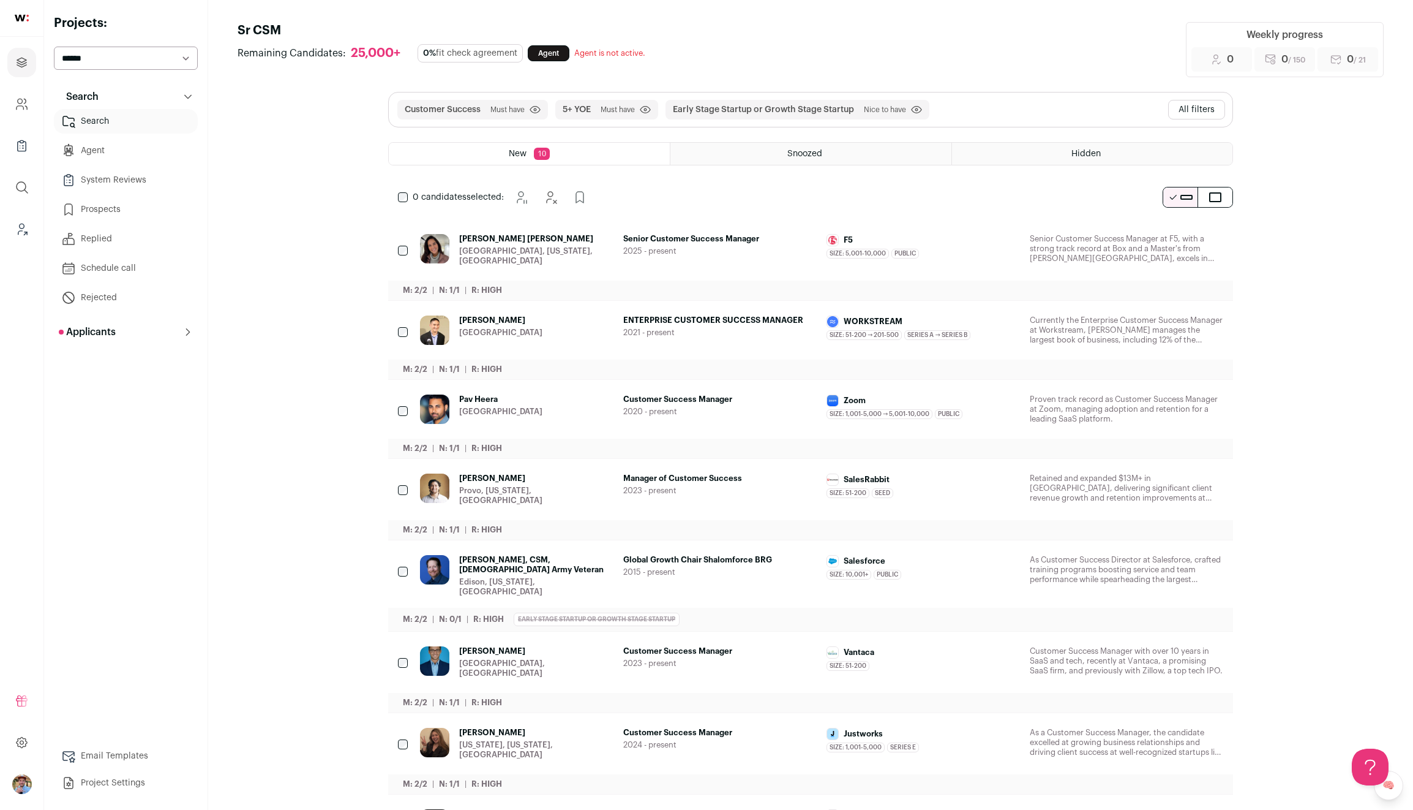
click at [110, 154] on link "Agent" at bounding box center [126, 150] width 144 height 24
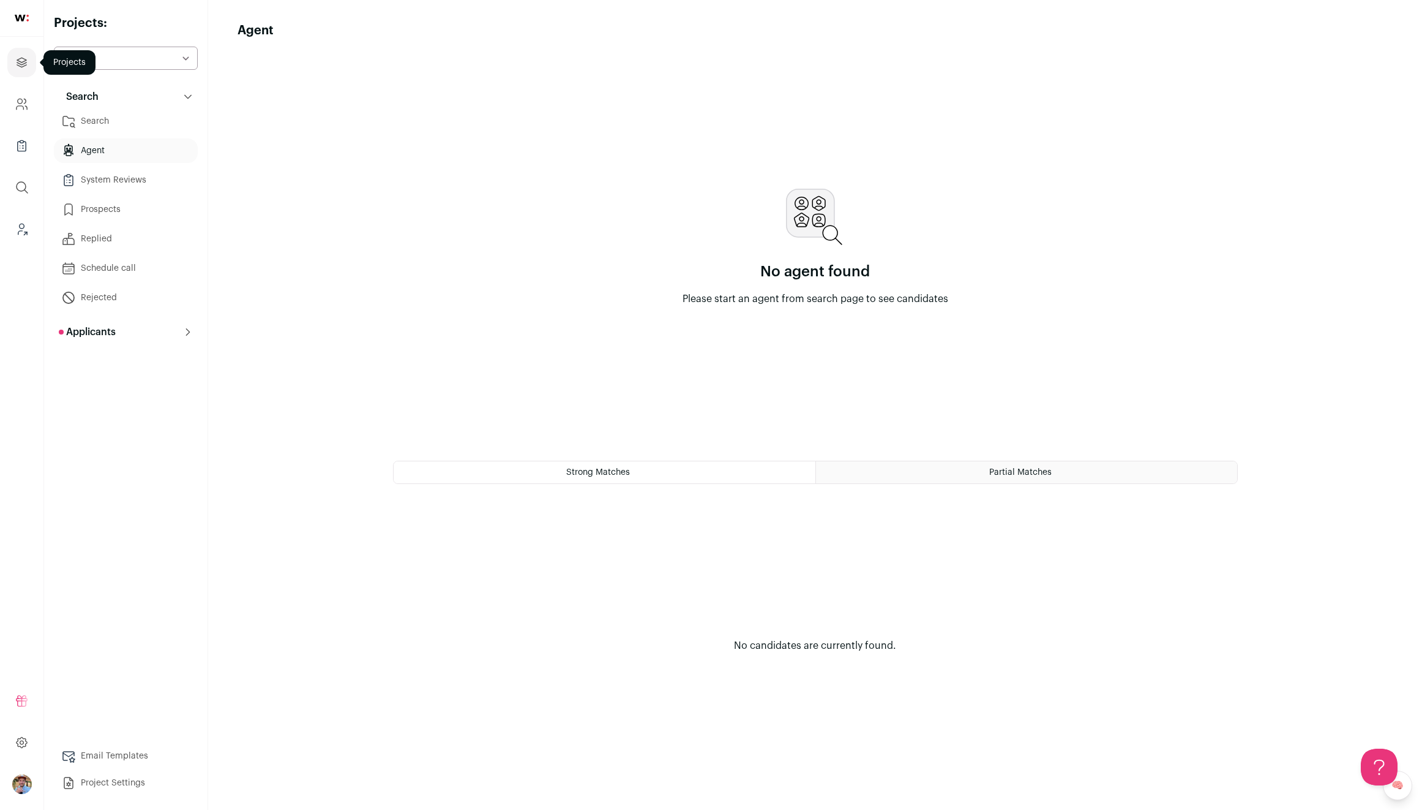
click at [15, 64] on icon "Projects" at bounding box center [22, 62] width 14 height 15
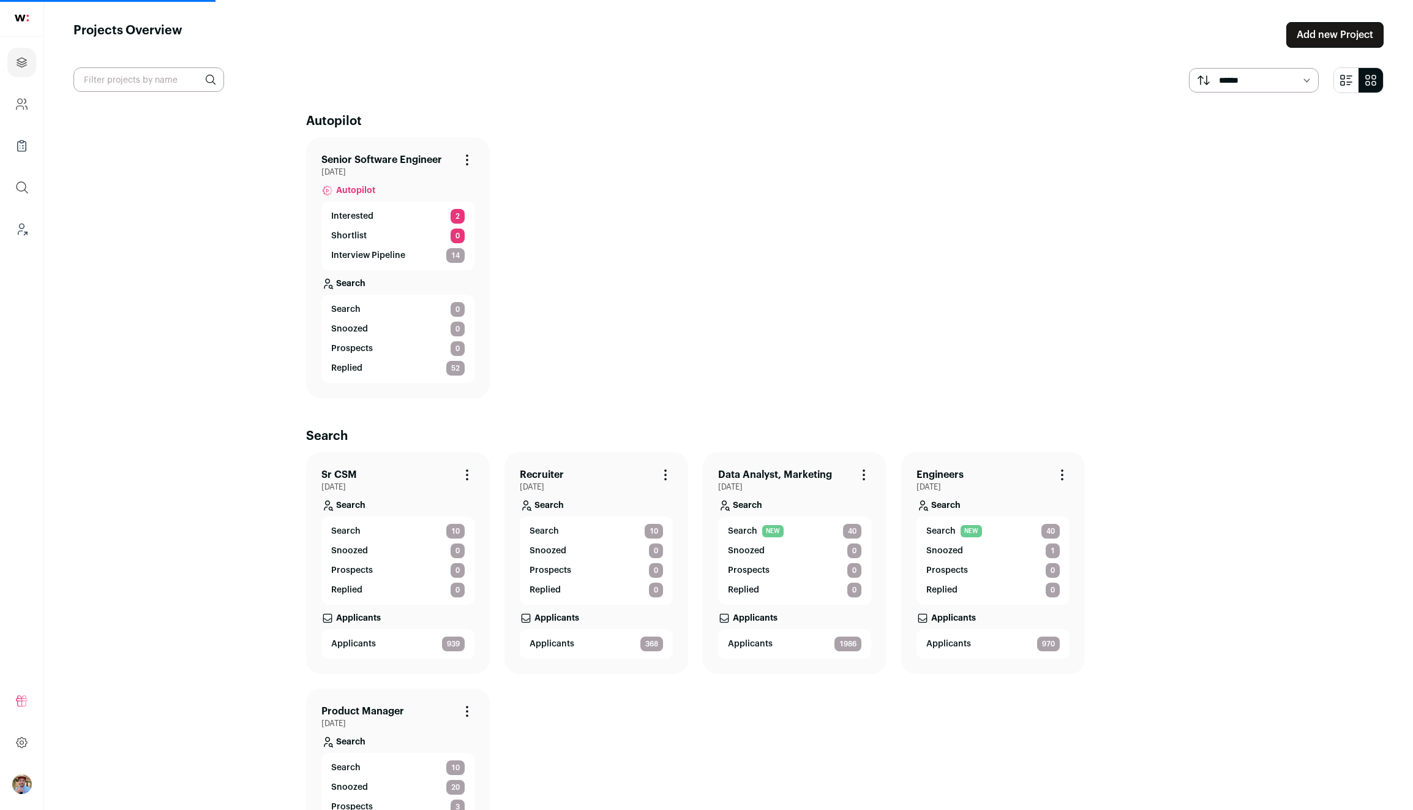
click at [356, 219] on p "Interested" at bounding box center [352, 216] width 42 height 12
click at [408, 214] on link "Interested 2" at bounding box center [397, 216] width 133 height 15
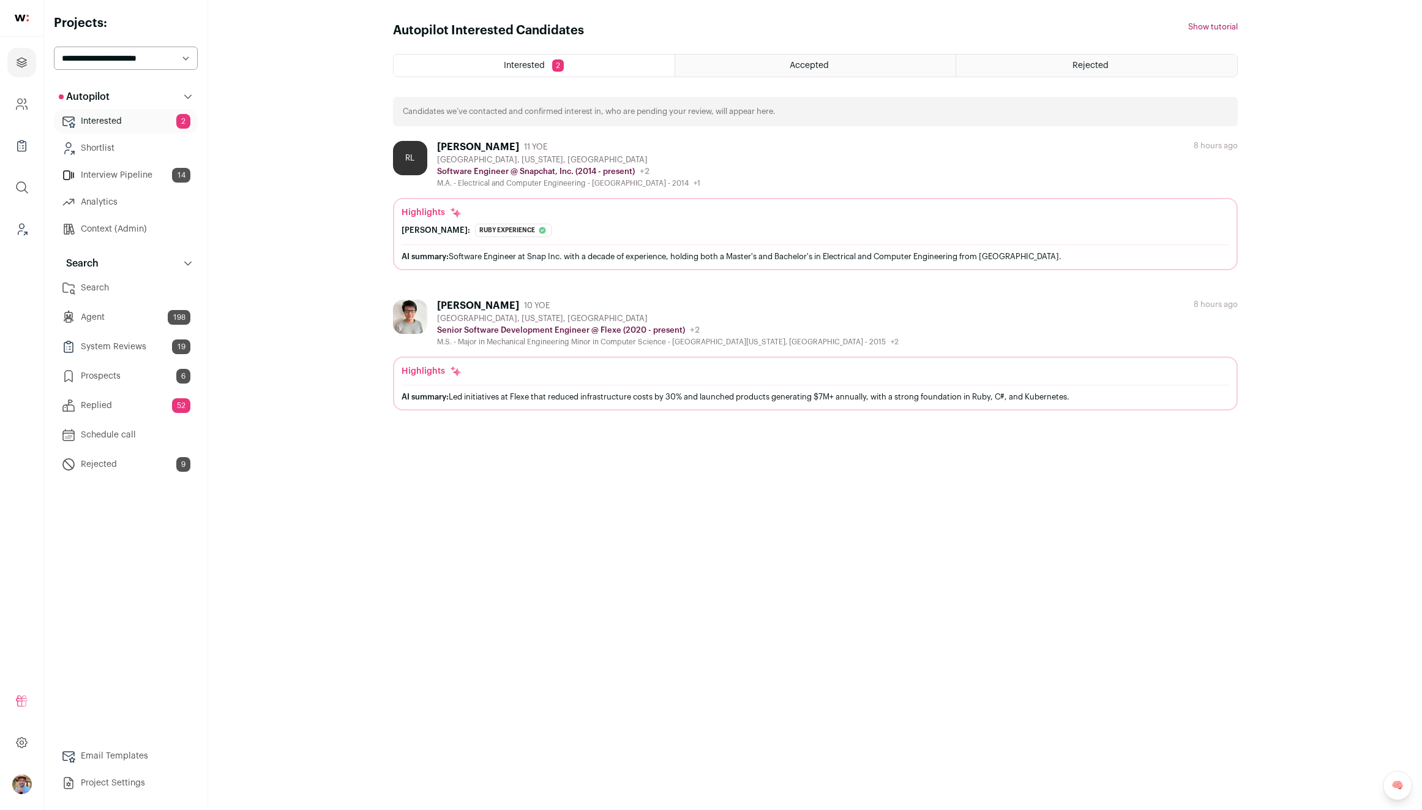
click at [138, 309] on link "Agent 198" at bounding box center [126, 317] width 144 height 24
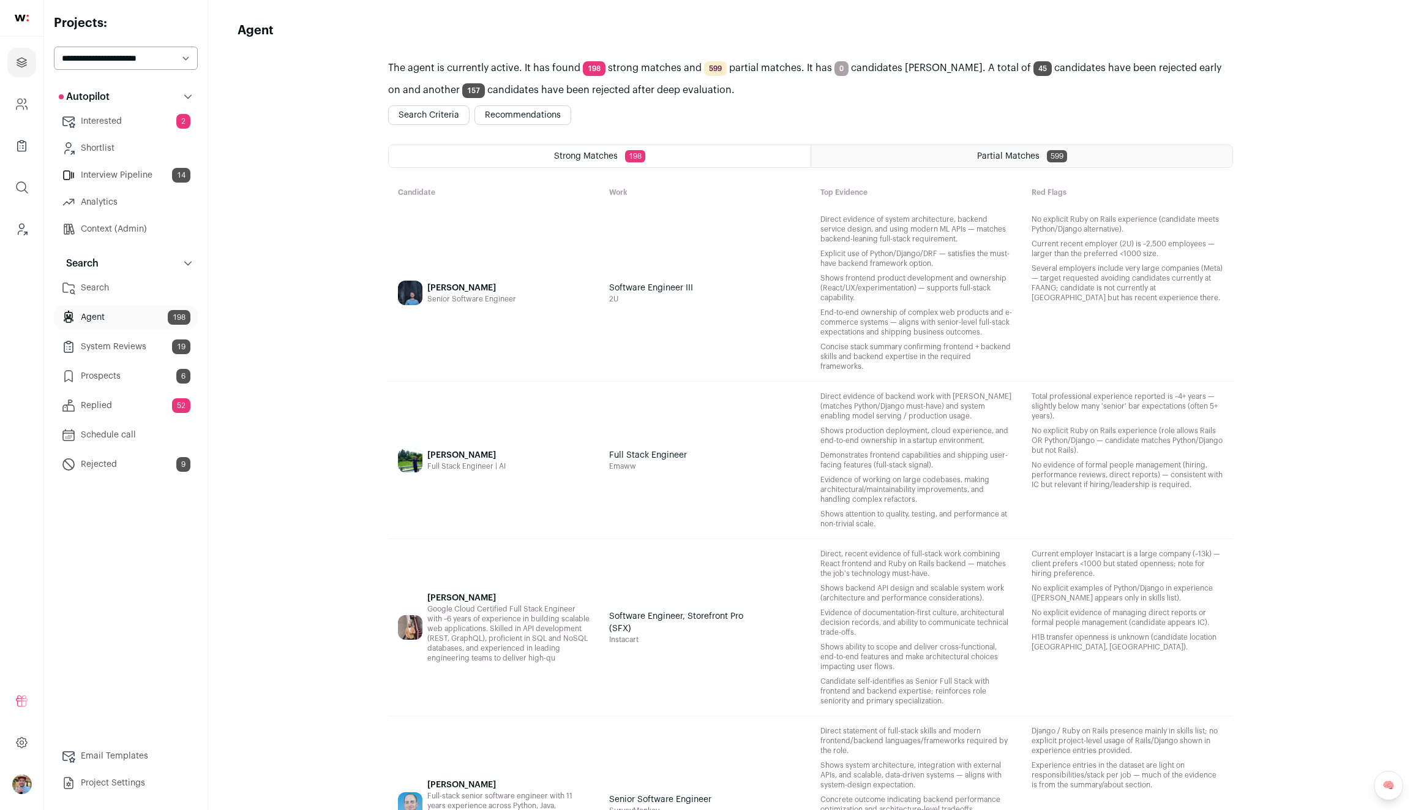
click at [976, 151] on div "Partial Matches 599" at bounding box center [1021, 156] width 421 height 22
